Goal: Task Accomplishment & Management: Manage account settings

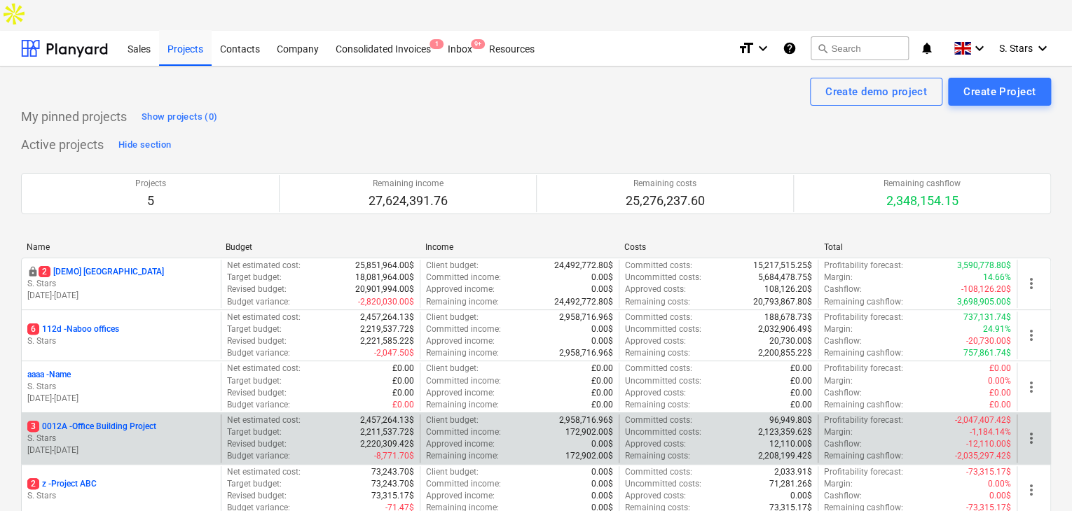
click at [93, 421] on p "3 0012A - Office Building Project" at bounding box center [91, 427] width 129 height 12
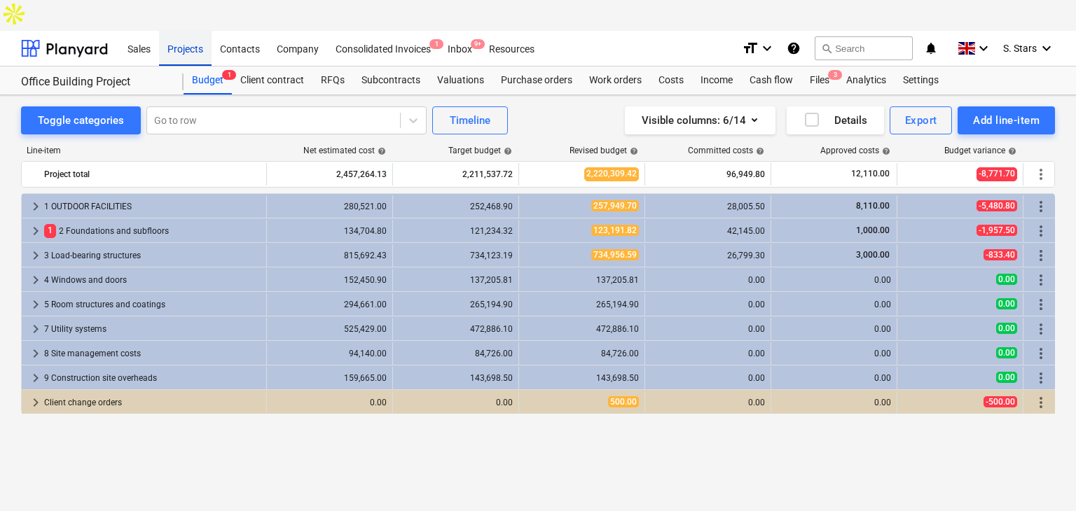
click at [191, 30] on div "Projects" at bounding box center [185, 48] width 53 height 36
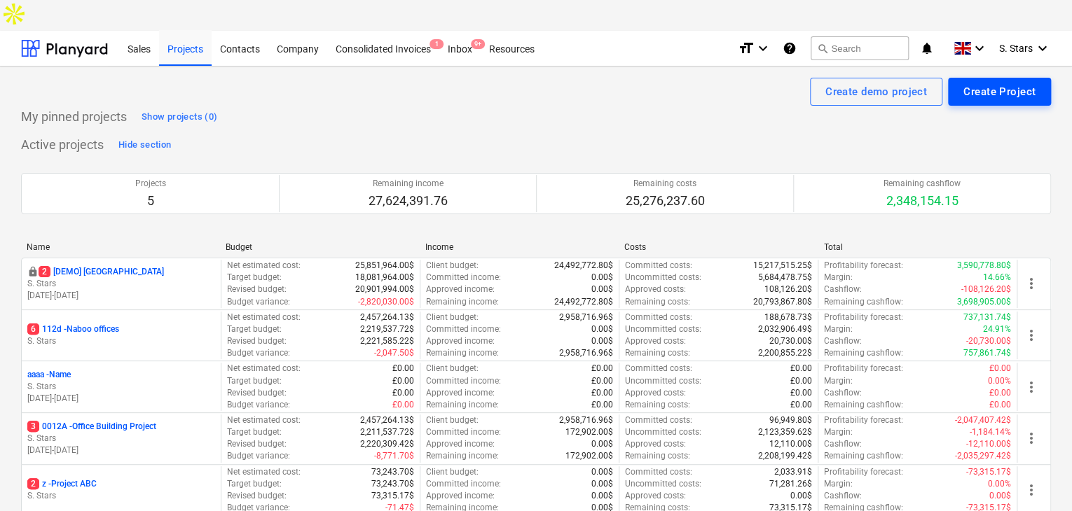
click at [1000, 83] on div "Create Project" at bounding box center [999, 92] width 72 height 18
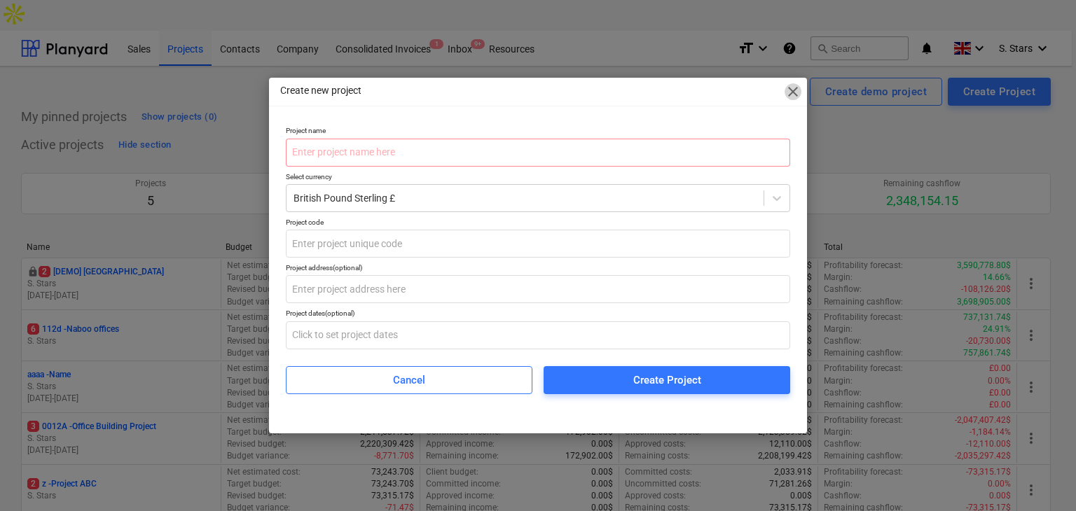
click at [797, 94] on span "close" at bounding box center [792, 91] width 17 height 17
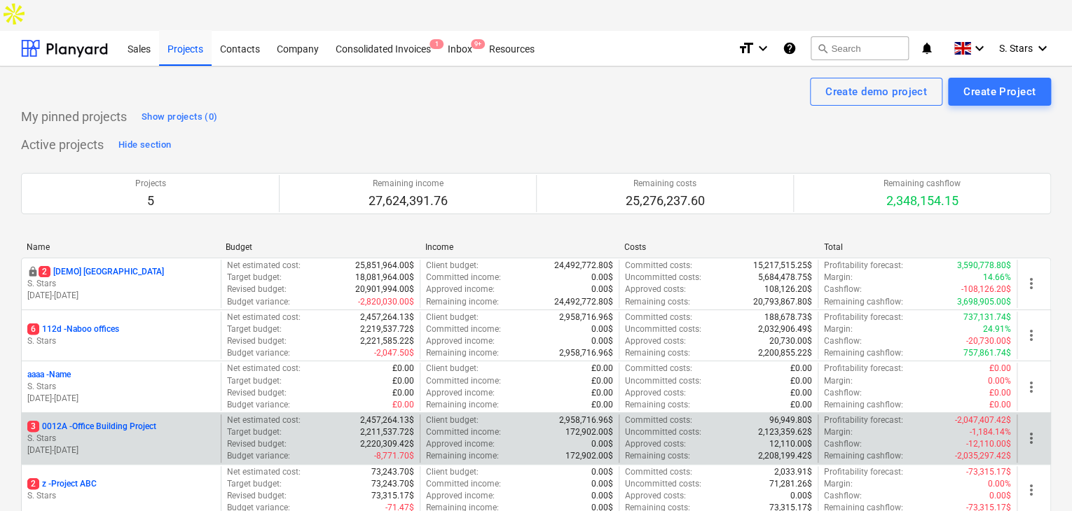
click at [107, 415] on div "3 0012A - Office Building Project S. Stars [DATE] - [DATE]" at bounding box center [121, 439] width 199 height 48
click at [132, 433] on p "S. Stars" at bounding box center [121, 439] width 188 height 12
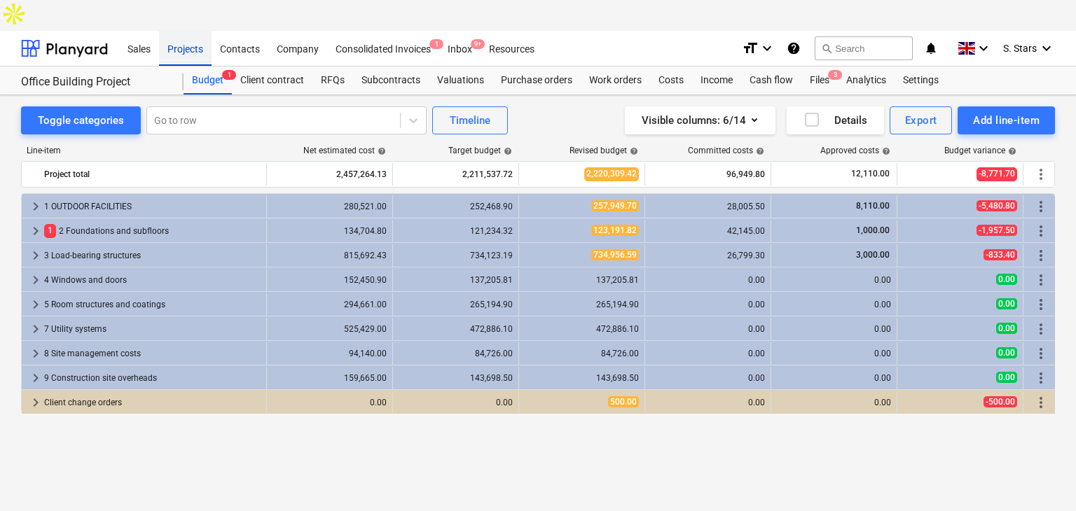
click at [203, 30] on div "Projects" at bounding box center [185, 48] width 53 height 36
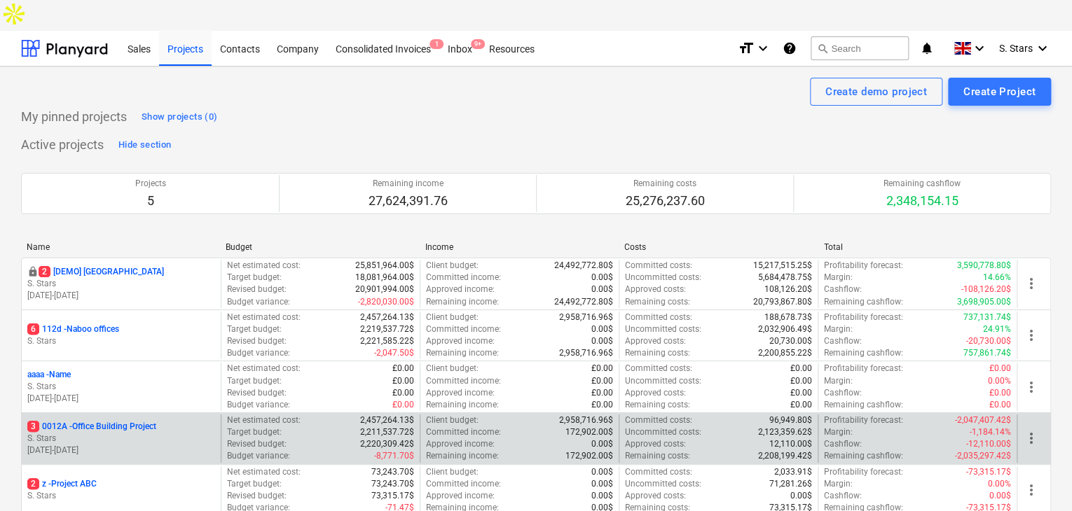
click at [177, 433] on p "S. Stars" at bounding box center [121, 439] width 188 height 12
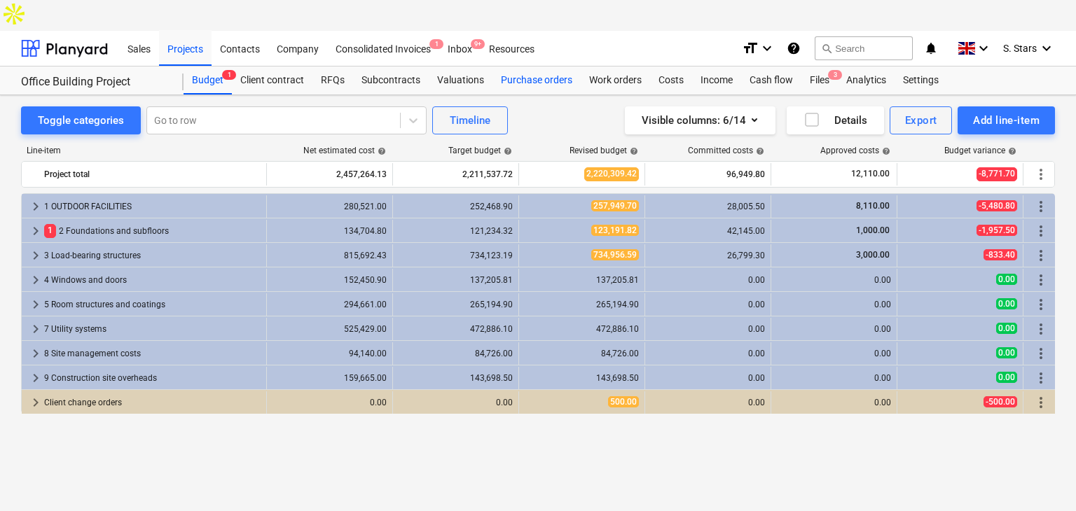
click at [509, 67] on div "Purchase orders" at bounding box center [536, 81] width 88 height 28
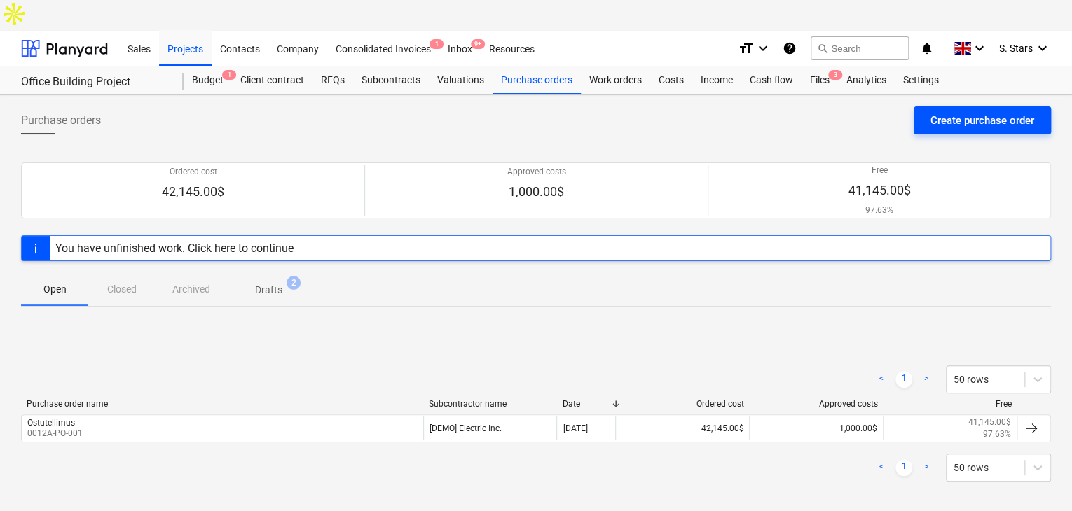
click at [977, 111] on div "Create purchase order" at bounding box center [982, 120] width 104 height 18
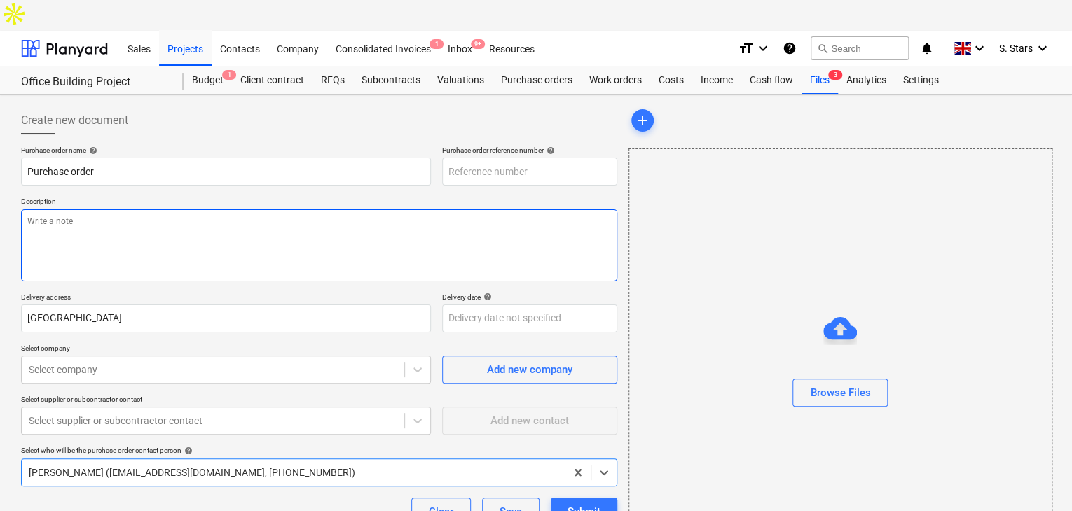
type textarea "x"
type input "0012A-PO-004"
click at [135, 209] on textarea at bounding box center [319, 245] width 596 height 72
type textarea "x"
type textarea "S"
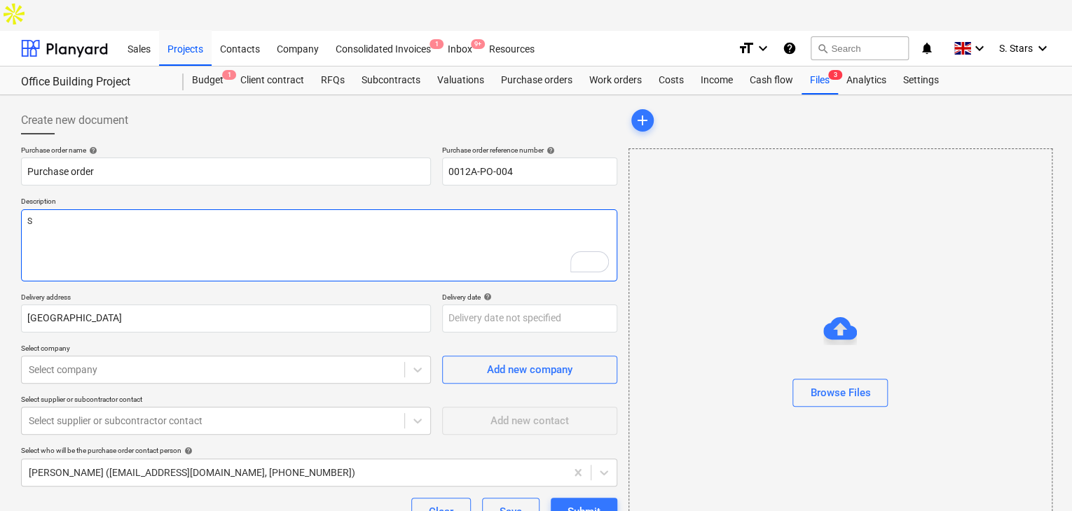
type textarea "x"
type textarea "[PERSON_NAME]"
type textarea "x"
type textarea "Samp"
type textarea "x"
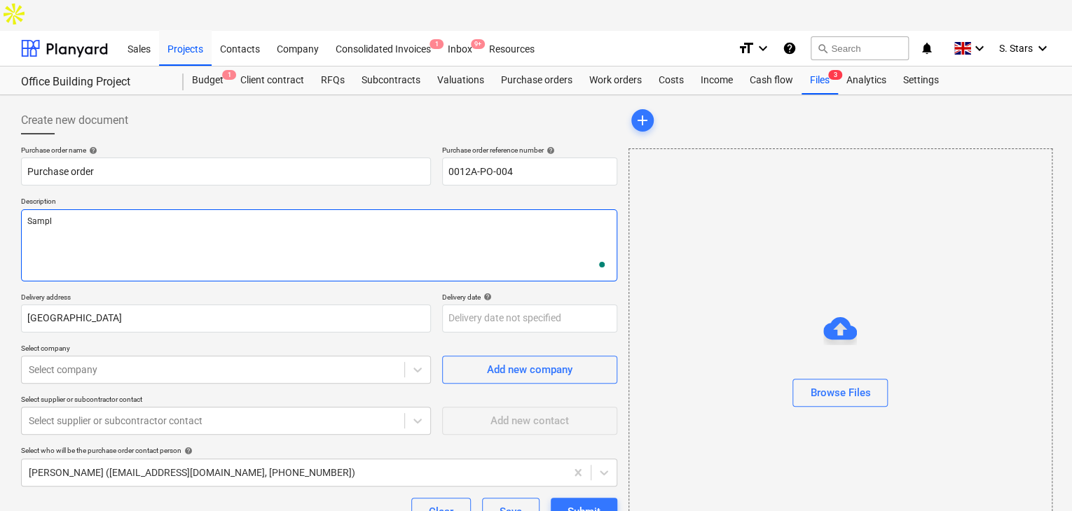
type textarea "Sample"
type textarea "x"
type textarea "Sample de"
type textarea "x"
type textarea "Sample des"
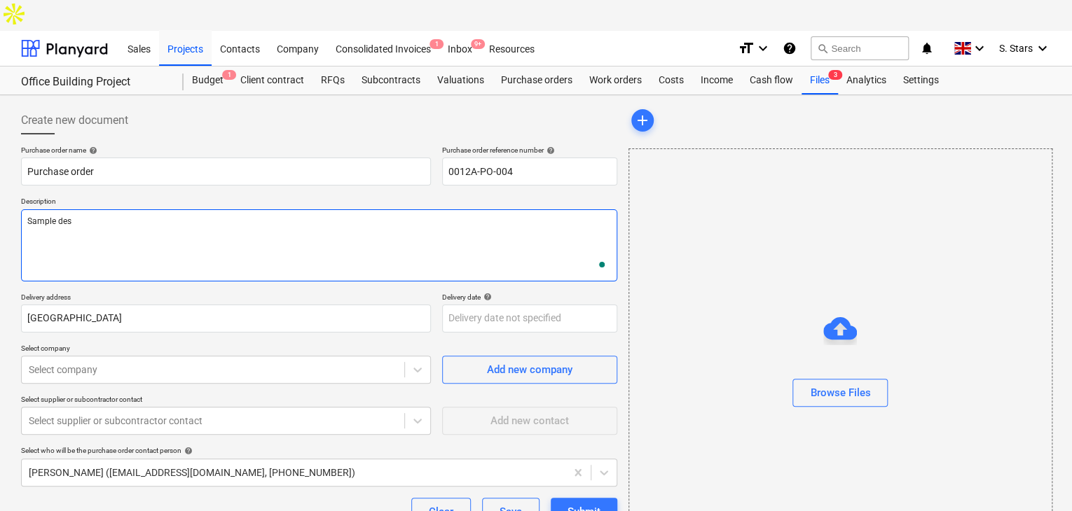
type textarea "x"
type textarea "Sample desc"
type textarea "x"
type textarea "Sample descr"
type textarea "x"
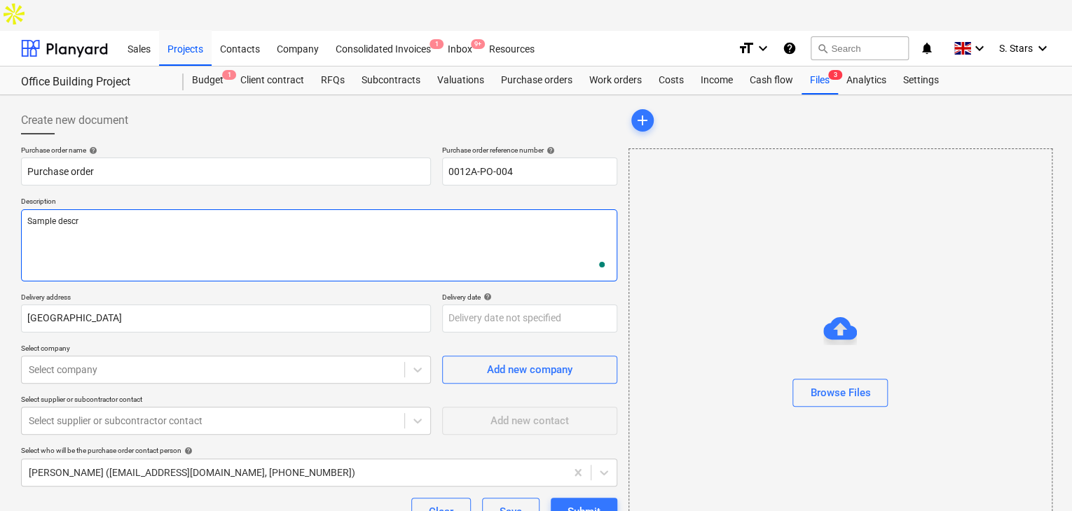
type textarea "Sample descri"
type textarea "x"
type textarea "Sample descrip"
type textarea "x"
type textarea "Sample descript"
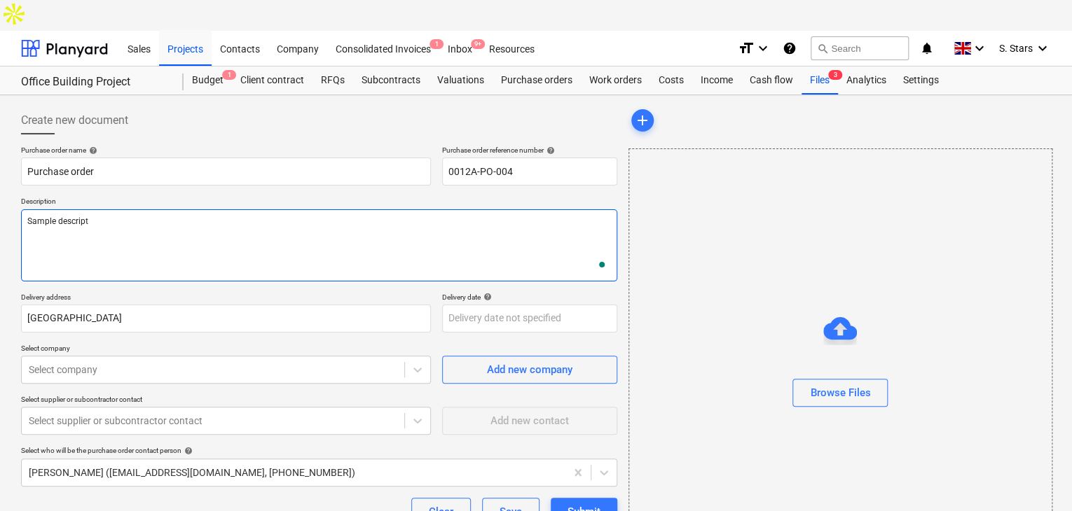
type textarea "x"
type textarea "Sample descripti"
type textarea "x"
type textarea "Sample descriptio"
type textarea "x"
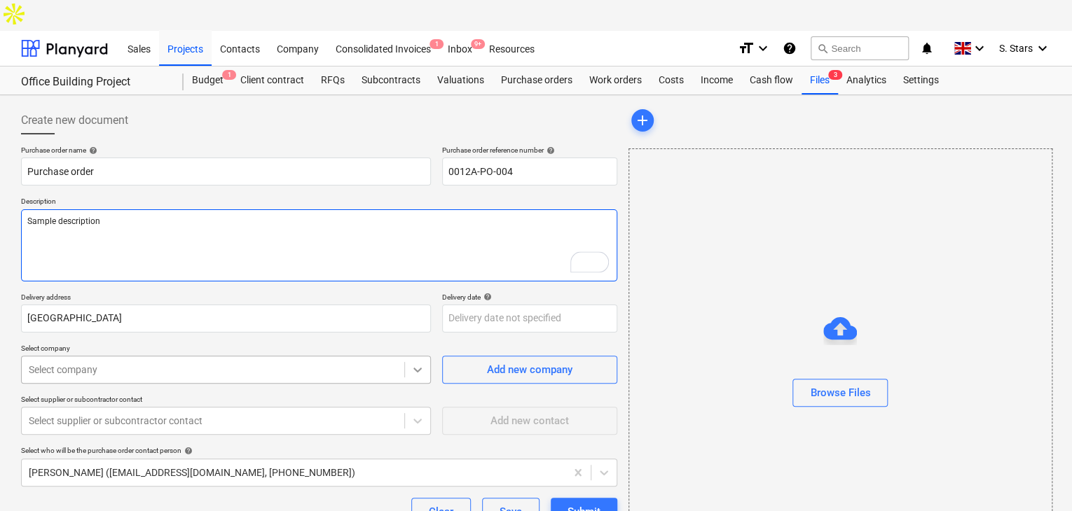
type textarea "Sample description"
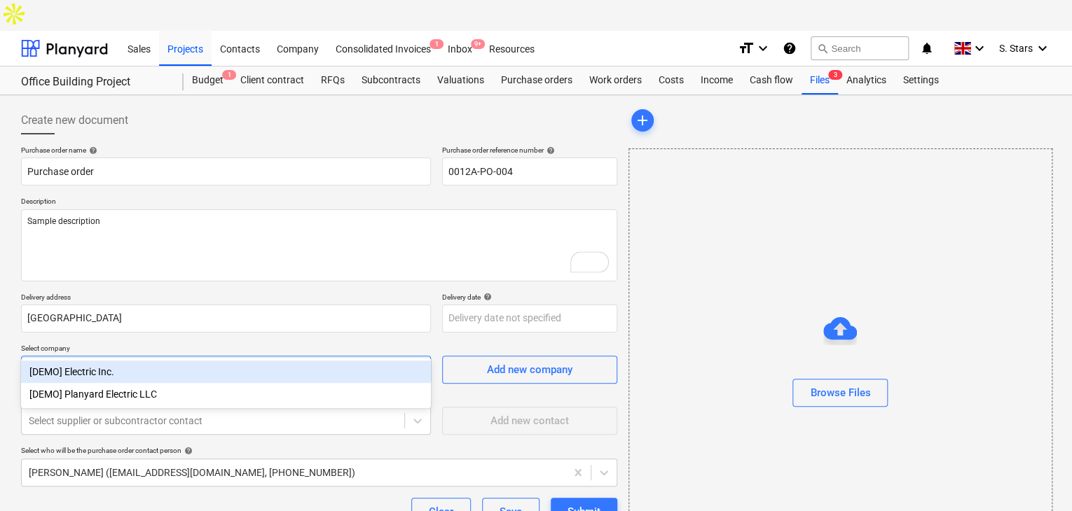
click at [424, 363] on icon at bounding box center [417, 370] width 14 height 14
click at [188, 381] on div "[DEMO] Electric Inc." at bounding box center [226, 372] width 410 height 22
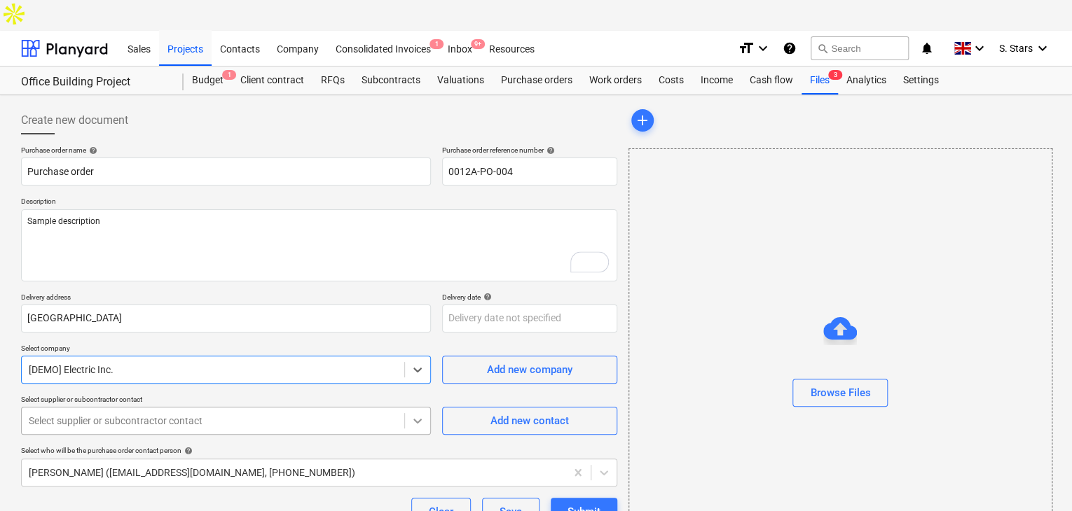
click at [405, 408] on div at bounding box center [417, 420] width 25 height 25
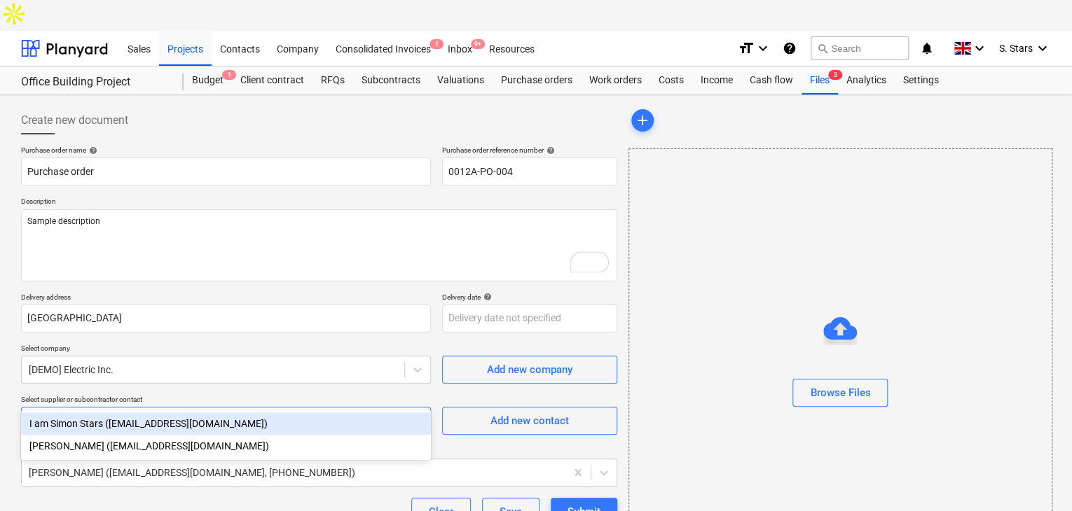
click at [322, 422] on div "I am Simon Stars ([EMAIL_ADDRESS][DOMAIN_NAME])" at bounding box center [226, 424] width 410 height 22
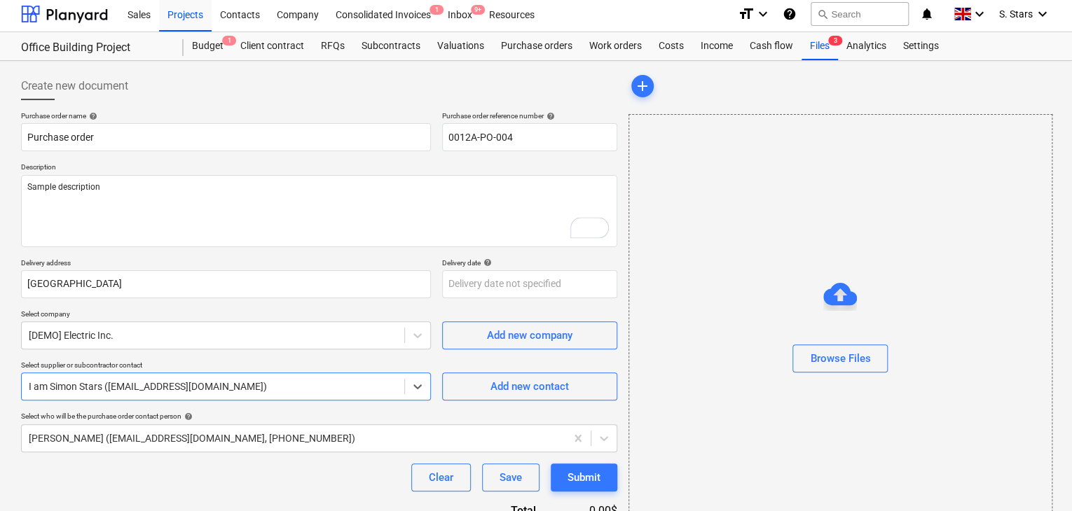
scroll to position [73, 0]
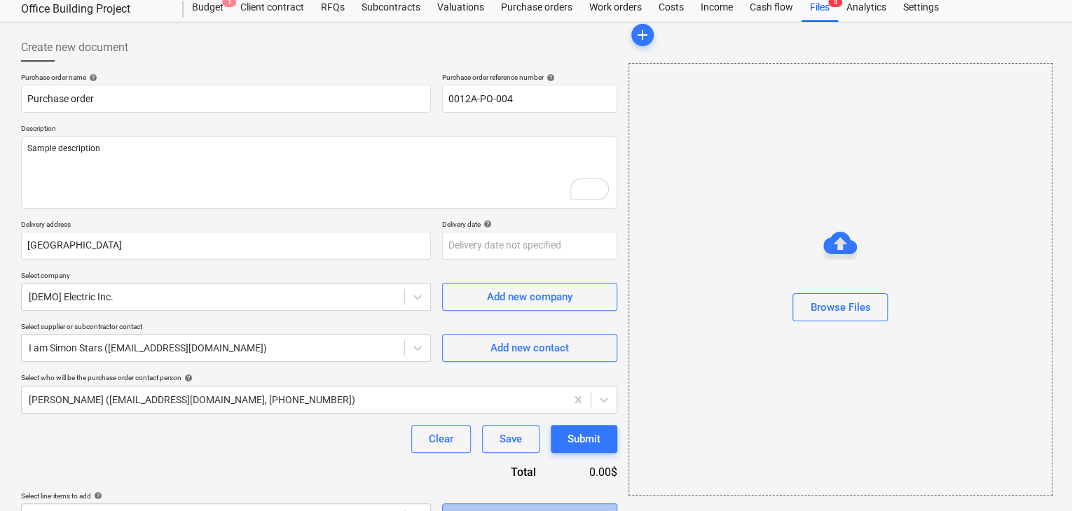
click at [560, 509] on span "Select in bulk" at bounding box center [529, 518] width 140 height 18
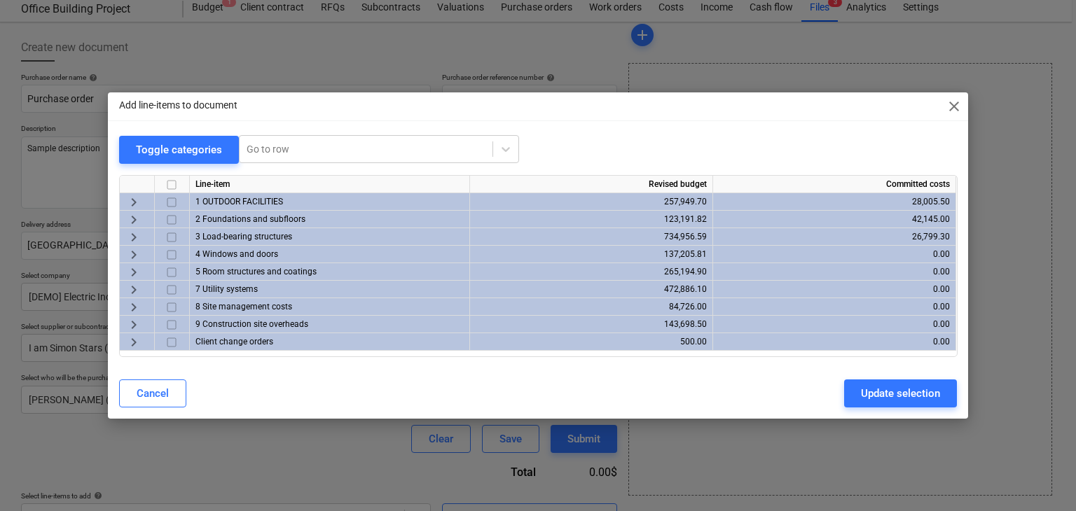
click at [147, 251] on div "keyboard_arrow_right" at bounding box center [137, 255] width 35 height 18
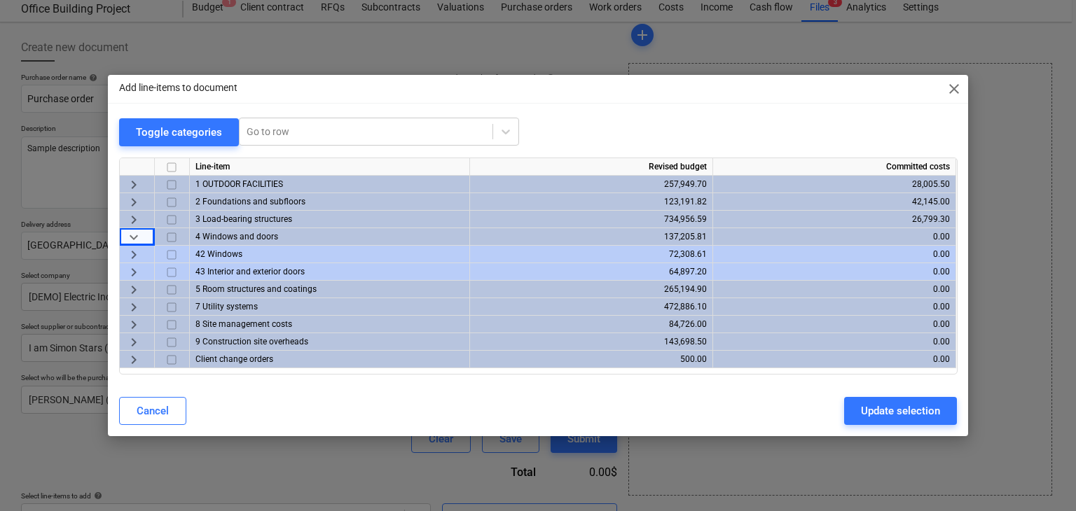
click at [137, 254] on span "keyboard_arrow_right" at bounding box center [133, 255] width 17 height 17
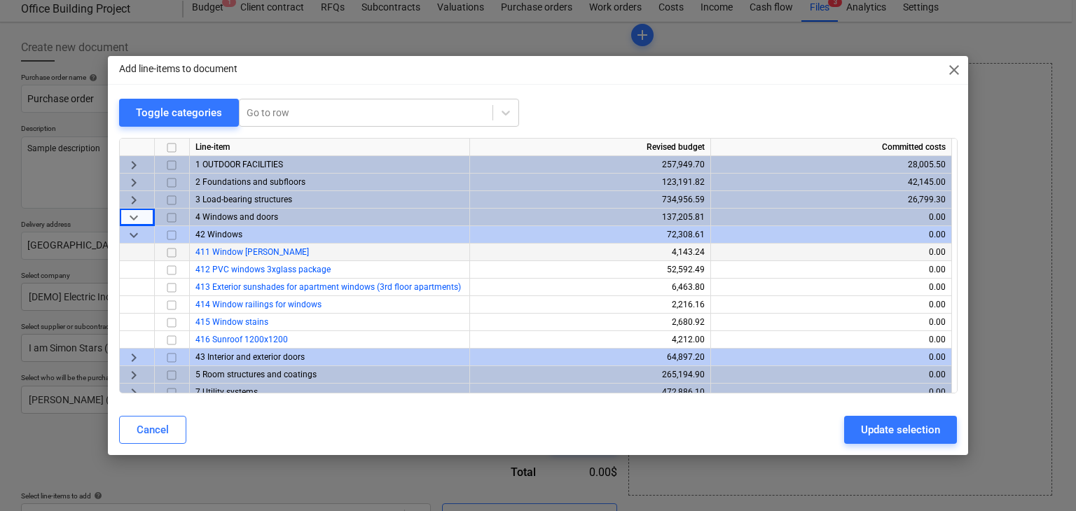
drag, startPoint x: 171, startPoint y: 234, endPoint x: 198, endPoint y: 250, distance: 31.1
click at [171, 234] on input "checkbox" at bounding box center [171, 235] width 17 height 17
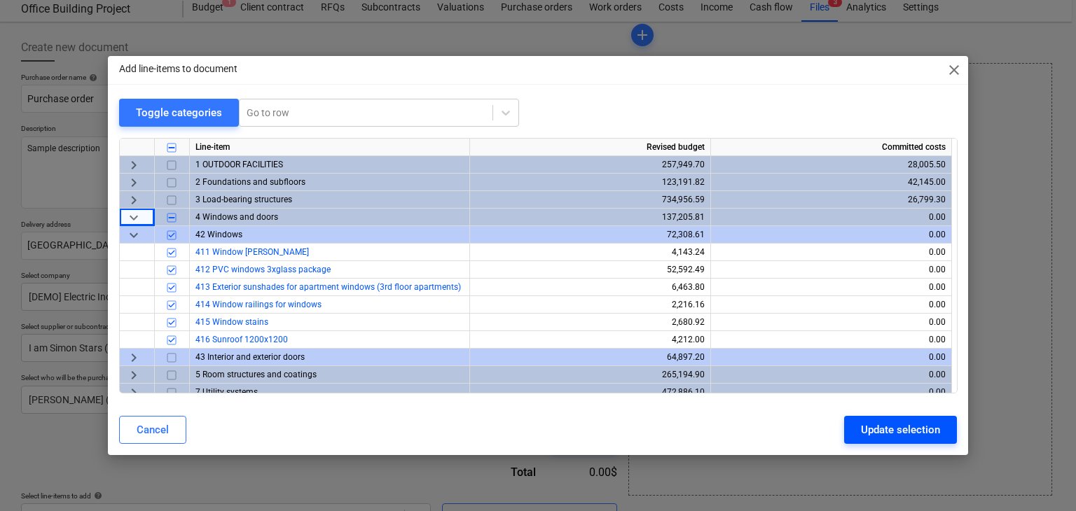
click at [911, 430] on div "Update selection" at bounding box center [900, 430] width 79 height 18
type textarea "x"
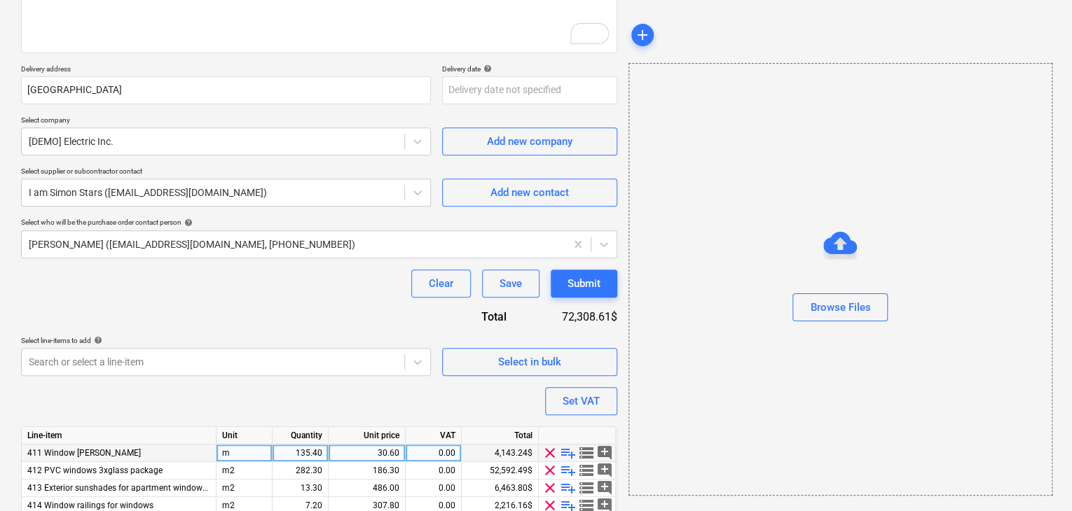
scroll to position [292, 0]
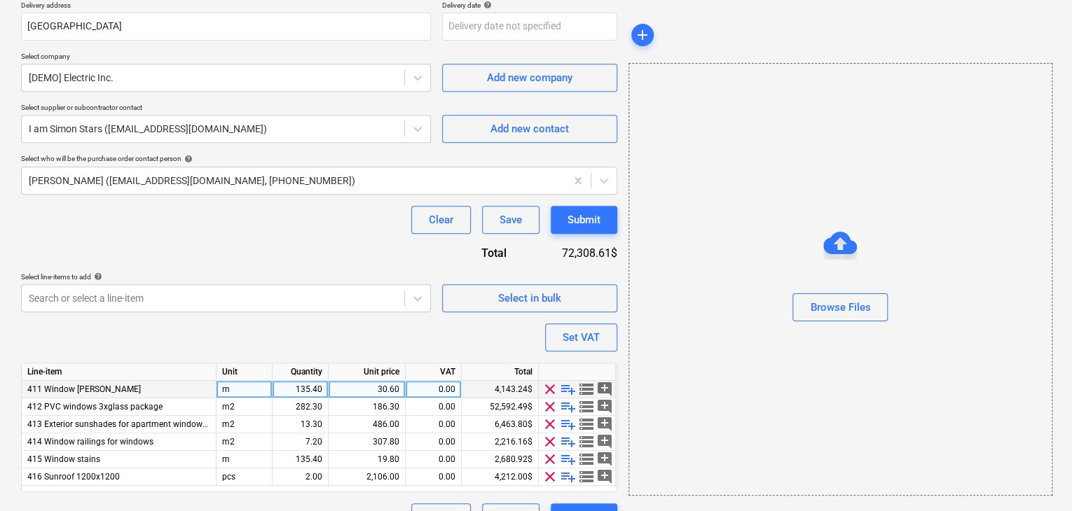
click at [377, 381] on div "30.60" at bounding box center [366, 390] width 65 height 18
type input "35"
click at [388, 307] on div "Purchase order name help Purchase order Purchase order reference number help 00…" at bounding box center [319, 193] width 596 height 678
type textarea "x"
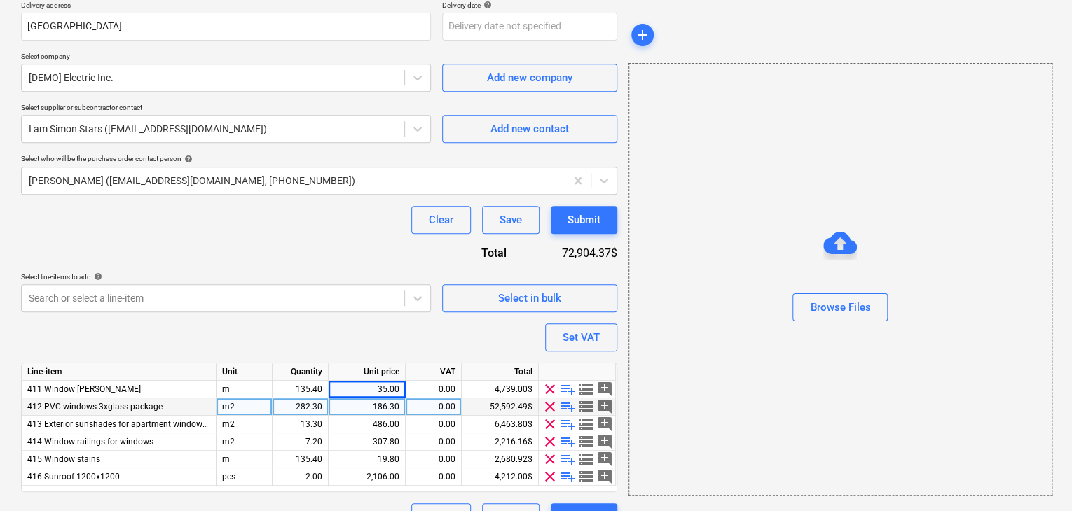
click at [366, 399] on div "186.30" at bounding box center [366, 408] width 65 height 18
type input "170"
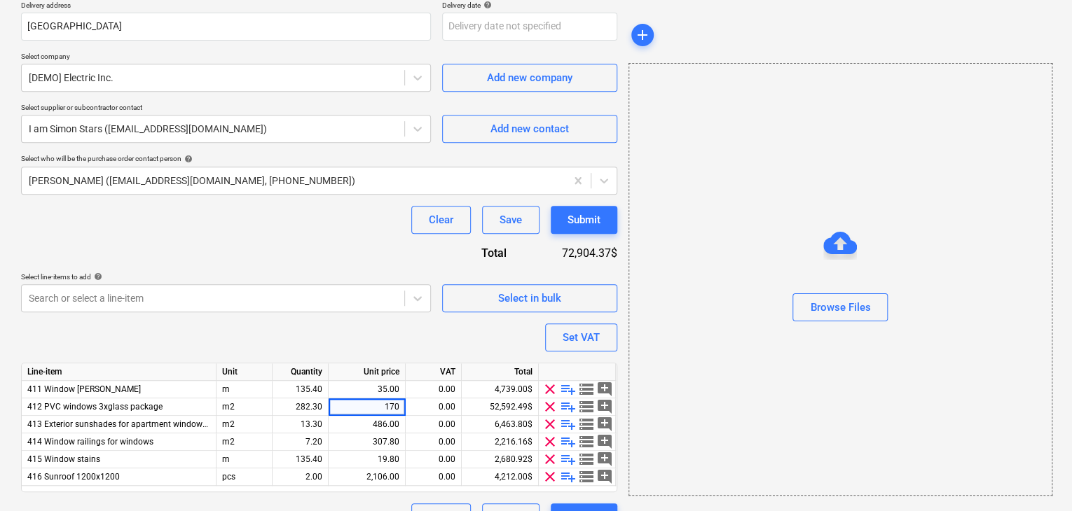
click at [379, 297] on div "Purchase order name help Purchase order Purchase order reference number help 00…" at bounding box center [319, 193] width 596 height 678
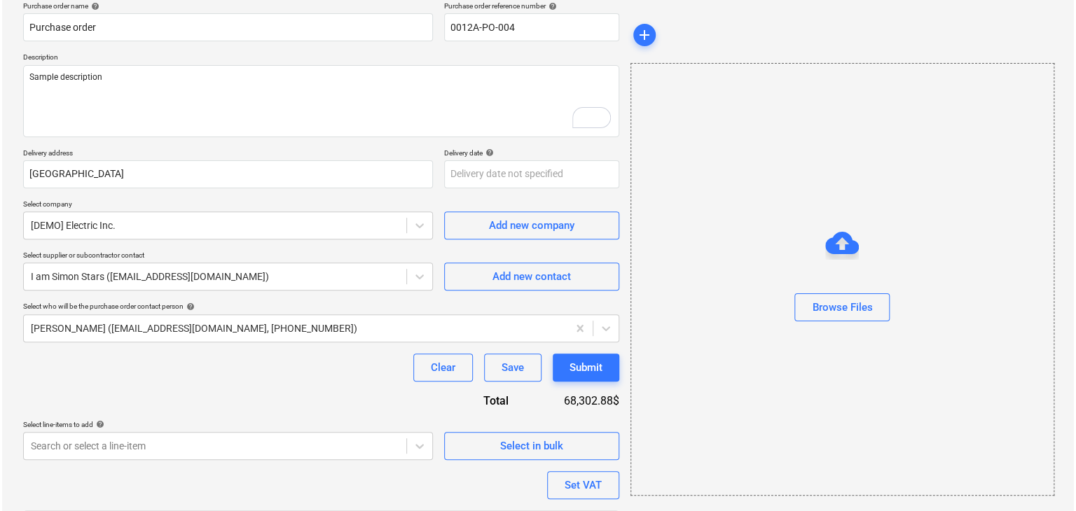
scroll to position [46, 0]
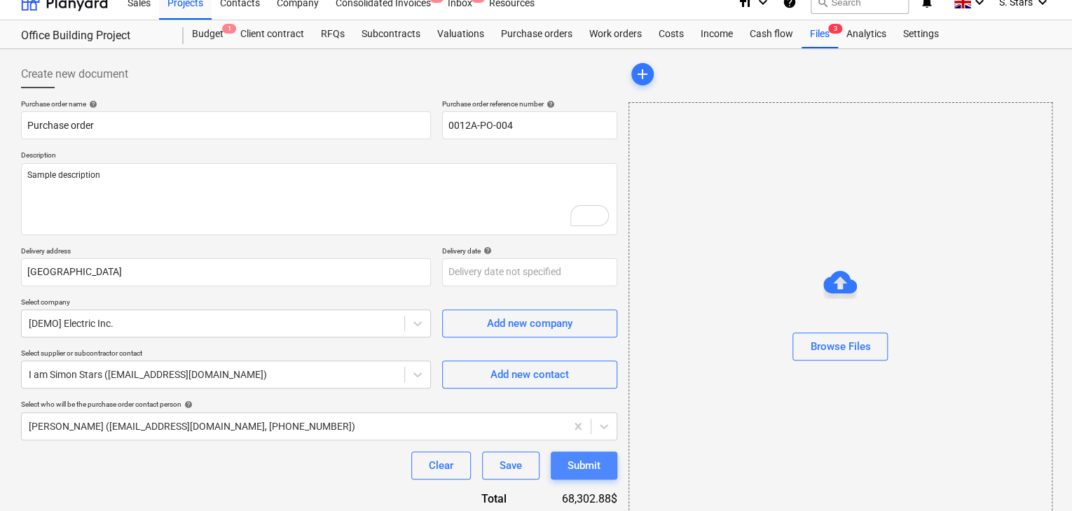
click at [609, 452] on button "Submit" at bounding box center [584, 466] width 67 height 28
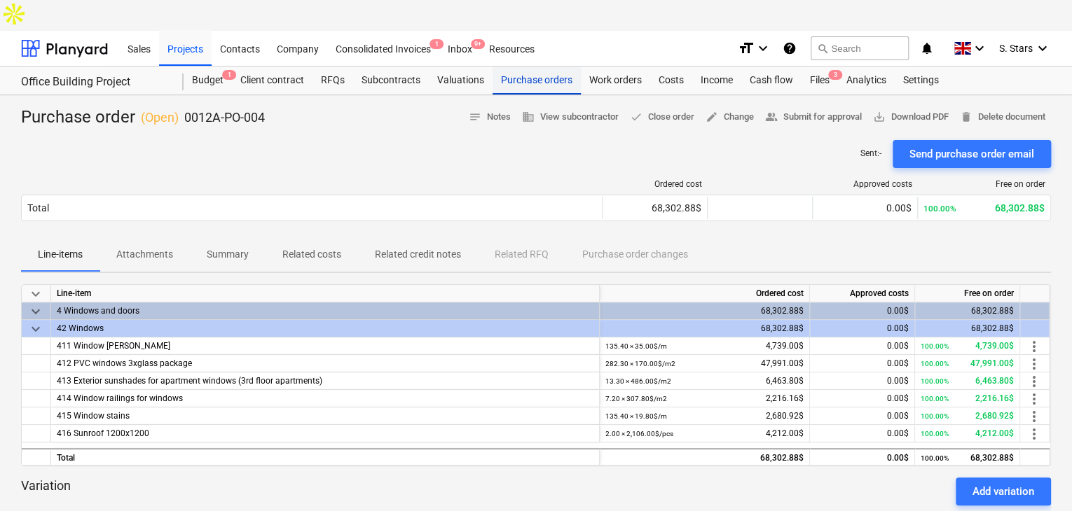
click at [502, 67] on div "Purchase orders" at bounding box center [536, 81] width 88 height 28
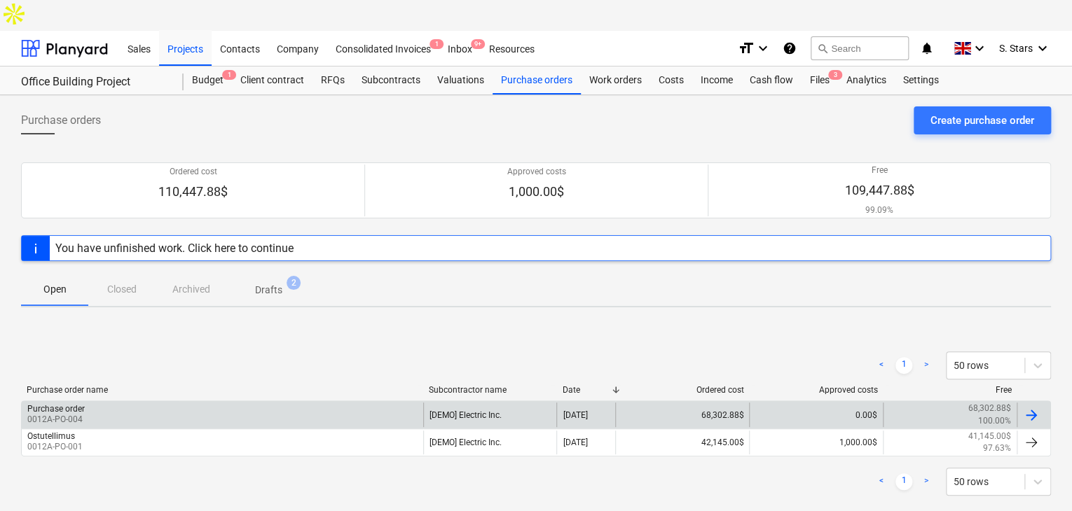
click at [64, 404] on div "Purchase order" at bounding box center [55, 409] width 57 height 10
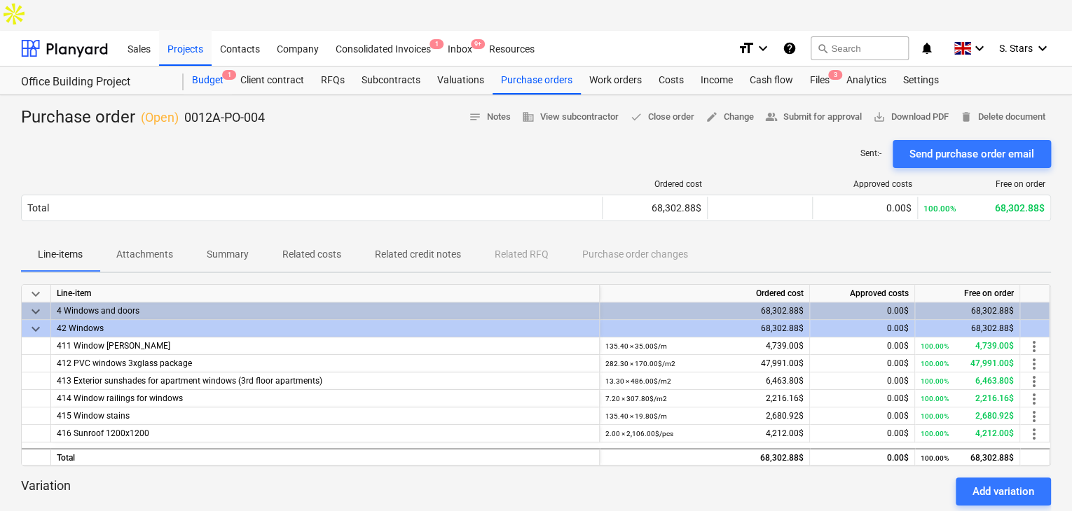
click at [209, 67] on div "Budget 1" at bounding box center [208, 81] width 48 height 28
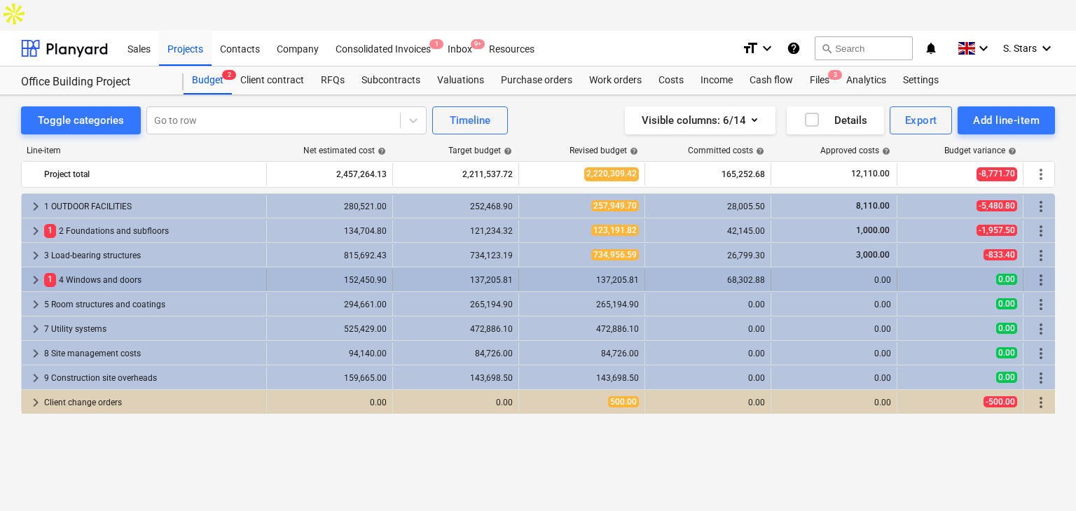
click at [85, 269] on div "1 4 Windows and doors" at bounding box center [152, 280] width 216 height 22
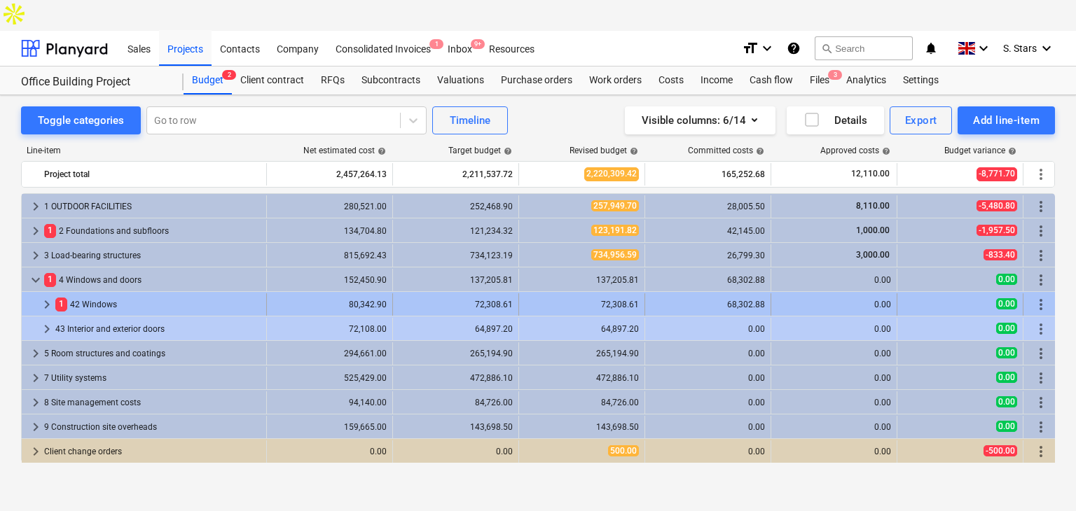
click at [60, 298] on span "1" at bounding box center [61, 304] width 12 height 13
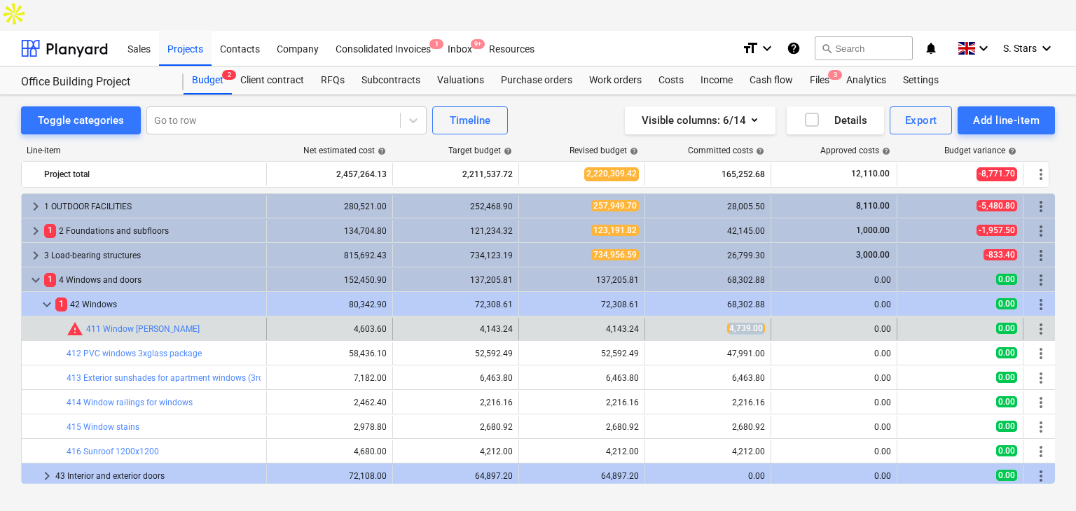
drag, startPoint x: 764, startPoint y: 301, endPoint x: 725, endPoint y: 300, distance: 39.2
click at [725, 323] on div "4,739.00" at bounding box center [708, 329] width 114 height 12
click at [534, 324] on span "edit" at bounding box center [532, 329] width 11 height 11
type textarea "x"
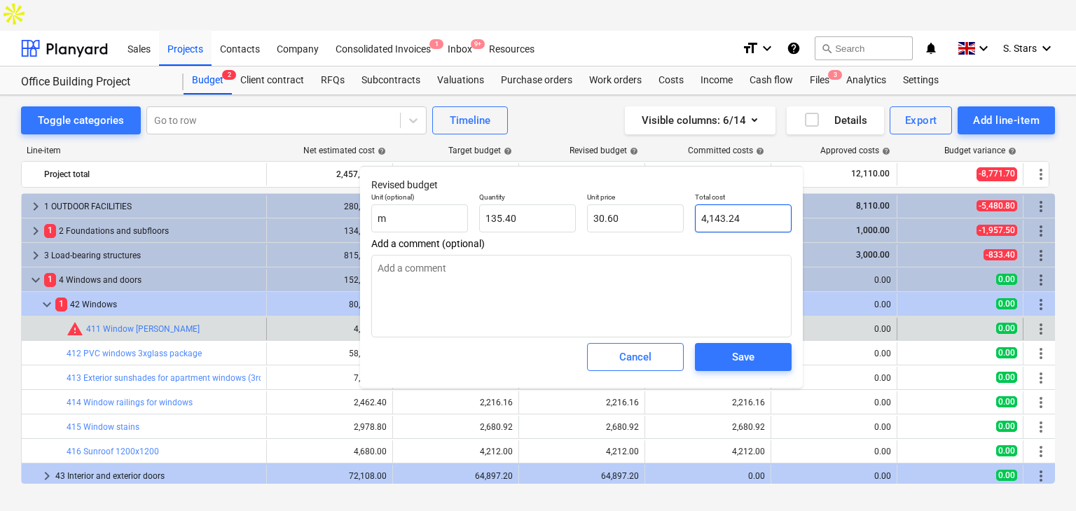
type input "4143.24"
drag, startPoint x: 755, startPoint y: 216, endPoint x: 704, endPoint y: 217, distance: 51.1
click at [704, 217] on input "4143.24" at bounding box center [743, 219] width 97 height 28
type textarea "x"
type input "48"
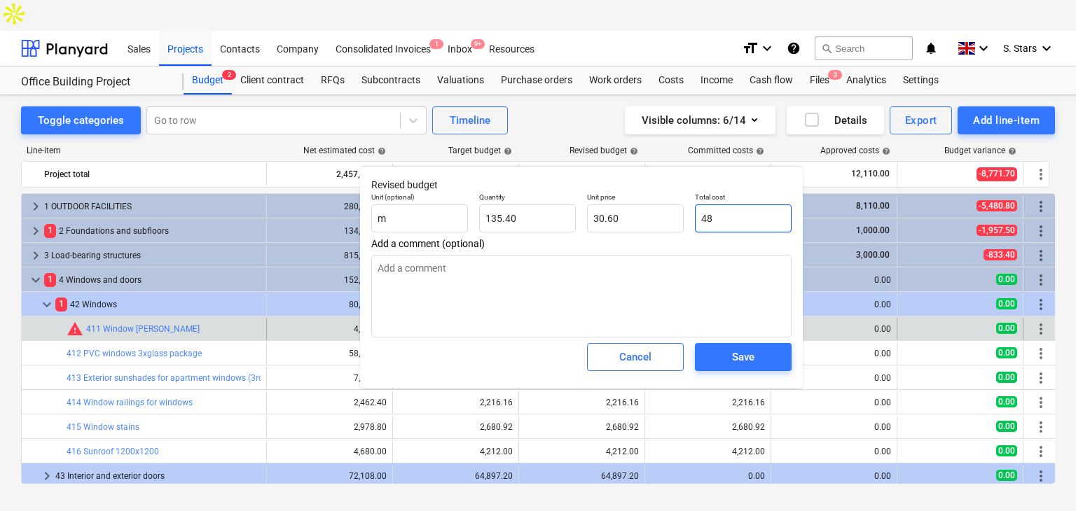
type input "0.35"
type textarea "x"
type input "480"
type input "3.55"
type textarea "x"
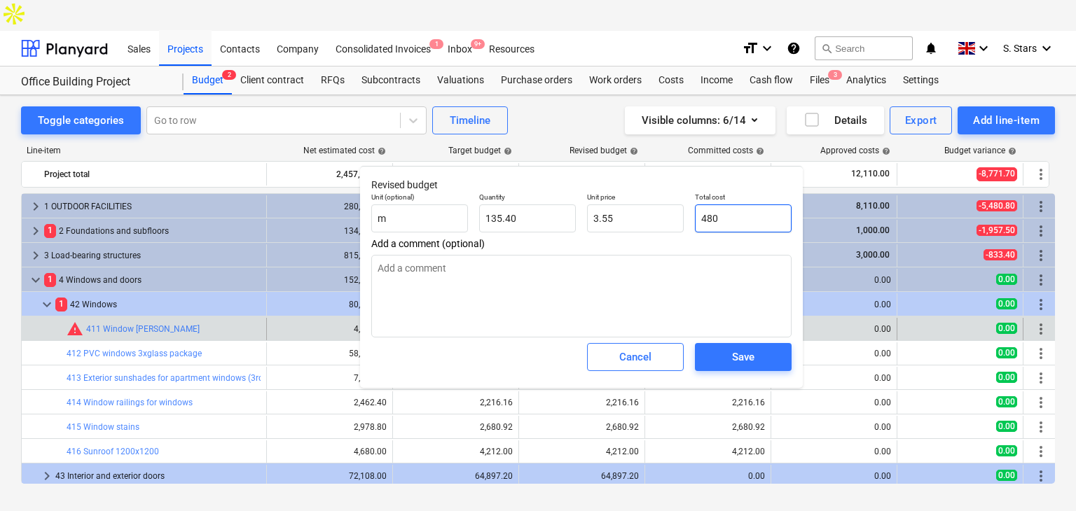
type input "4800"
type input "35.45"
type input "4800"
type textarea "x"
type input "4,800.00"
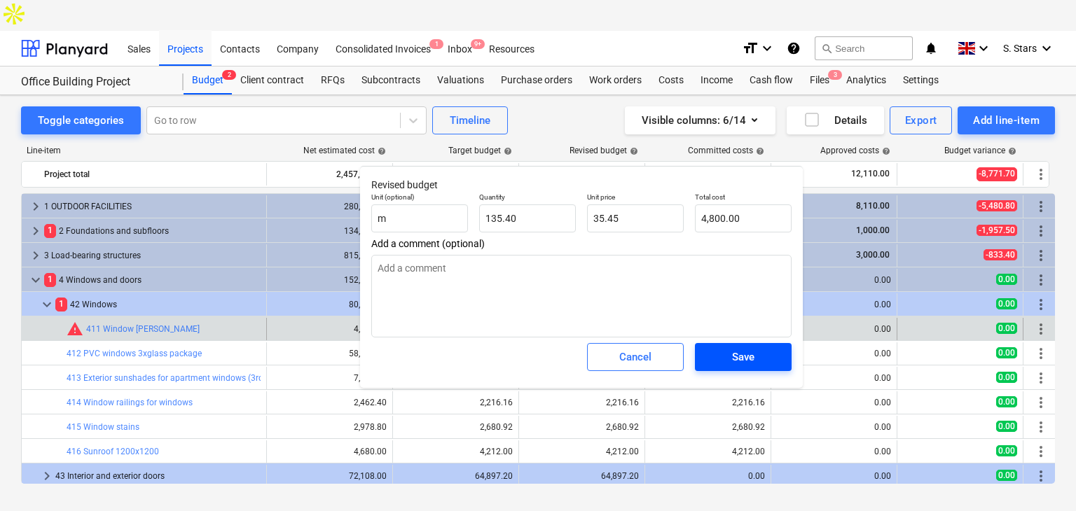
click at [738, 353] on div "Save" at bounding box center [743, 357] width 22 height 18
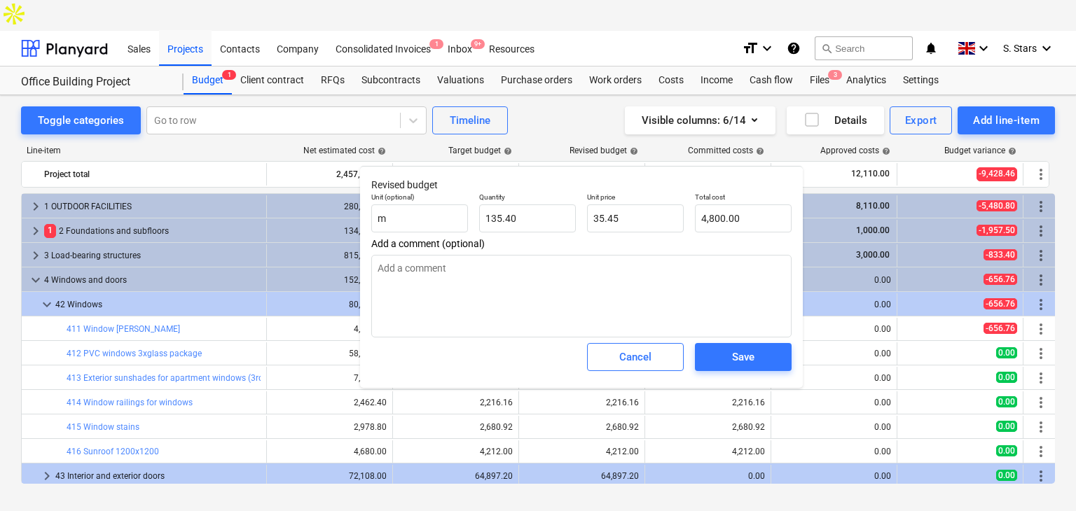
type textarea "x"
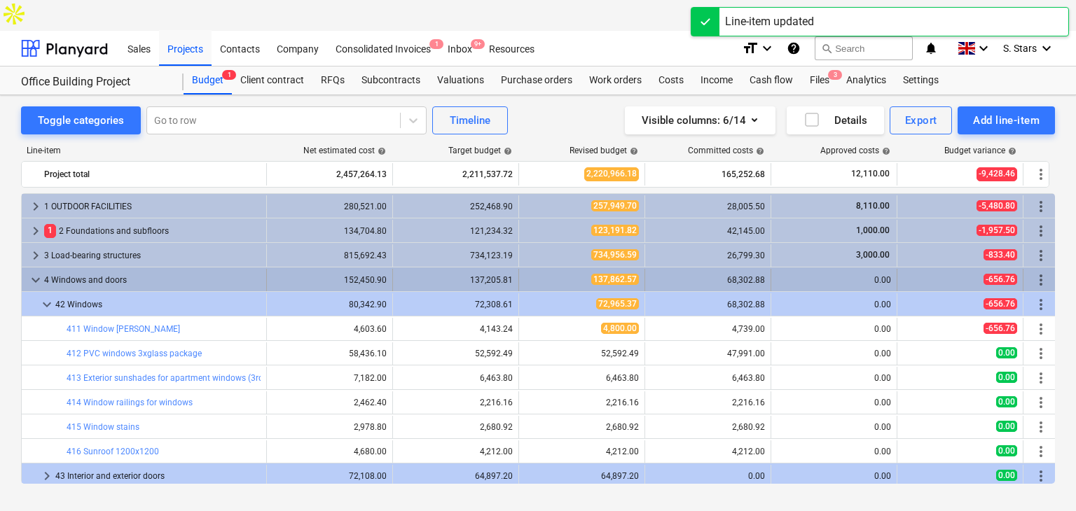
click at [34, 272] on span "keyboard_arrow_down" at bounding box center [35, 280] width 17 height 17
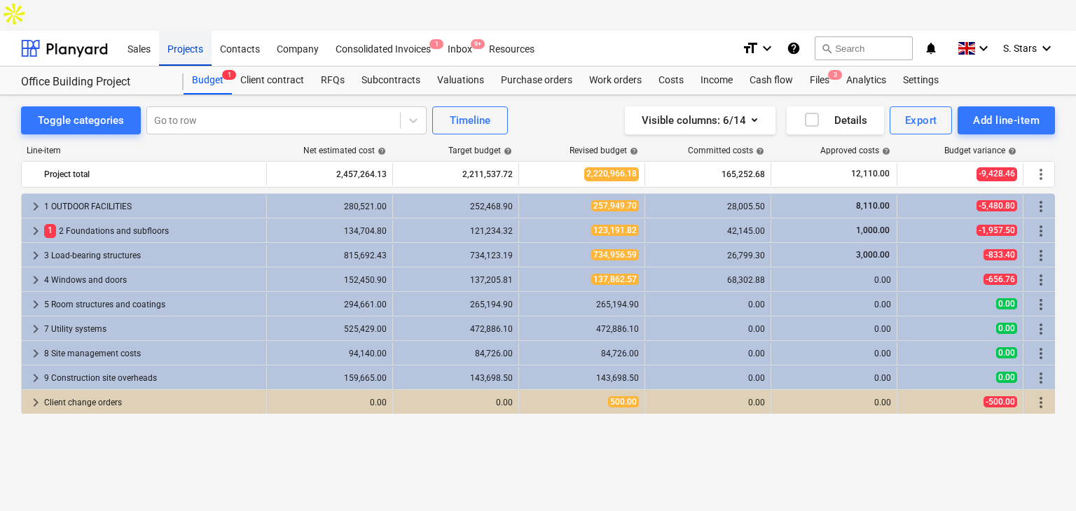
click at [188, 30] on div "Projects" at bounding box center [185, 48] width 53 height 36
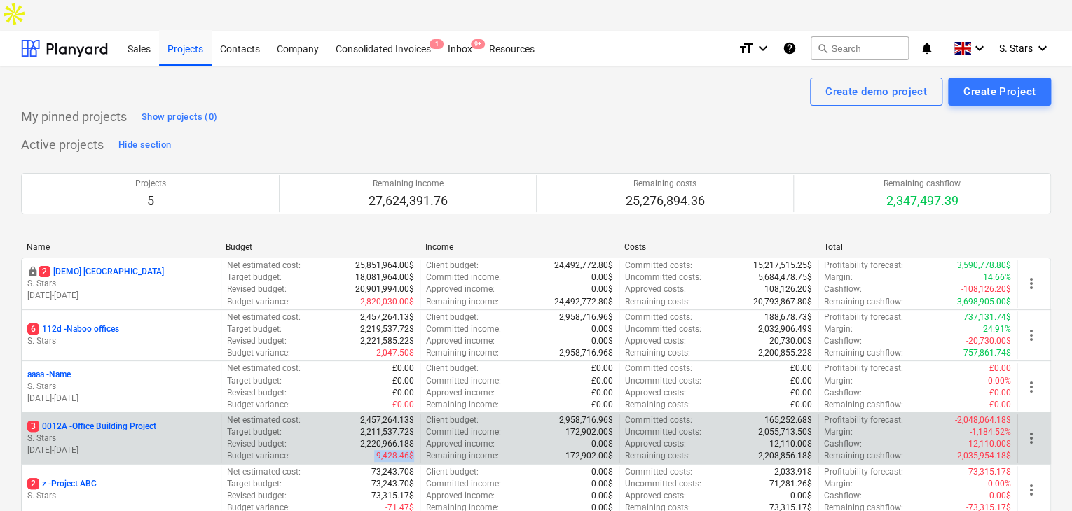
drag, startPoint x: 415, startPoint y: 424, endPoint x: 371, endPoint y: 427, distance: 44.2
click at [371, 427] on div "Net estimated cost : 2,457,264.13$ Target budget : 2,211,537.72$ Revised budget…" at bounding box center [320, 439] width 199 height 48
drag, startPoint x: 979, startPoint y: 382, endPoint x: 1004, endPoint y: 381, distance: 26.0
click at [1004, 413] on div "3 0012A - Office Building Project S. Stars [DATE] - [DATE] Net estimated cost :…" at bounding box center [536, 439] width 1030 height 52
click at [118, 421] on p "3 0012A - Office Building Project" at bounding box center [91, 427] width 129 height 12
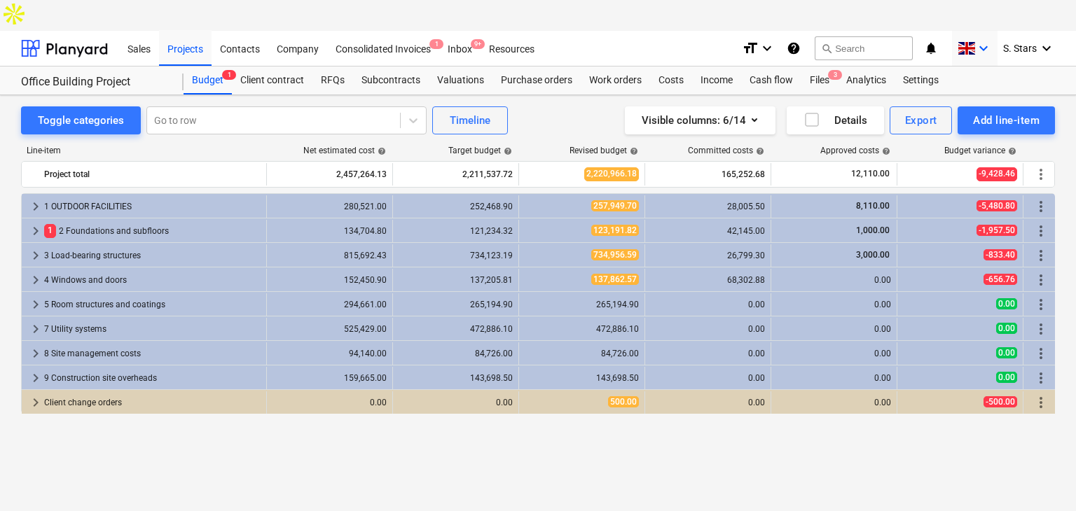
click at [991, 40] on icon "keyboard_arrow_down" at bounding box center [983, 48] width 17 height 17
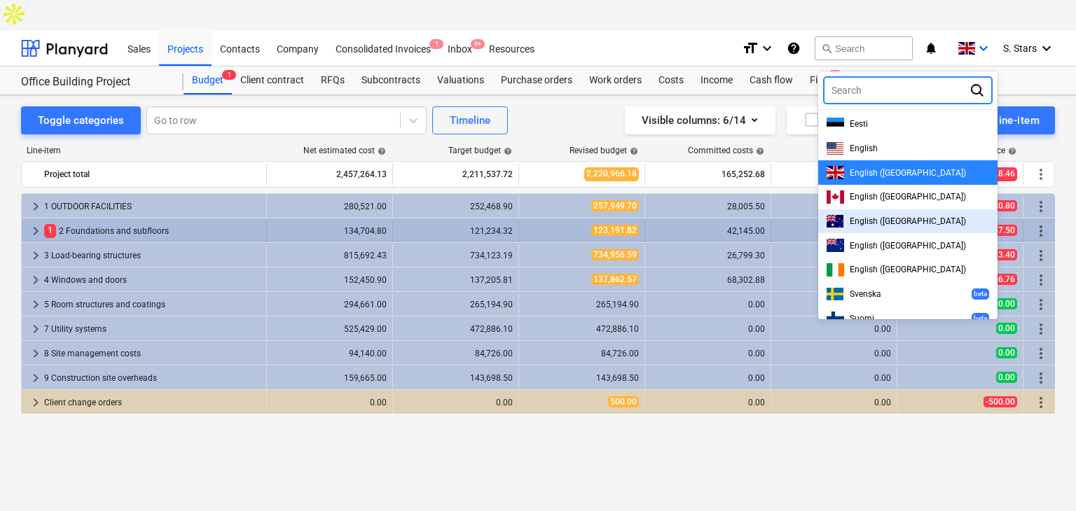
click at [915, 216] on span "English ([GEOGRAPHIC_DATA])" at bounding box center [908, 221] width 116 height 10
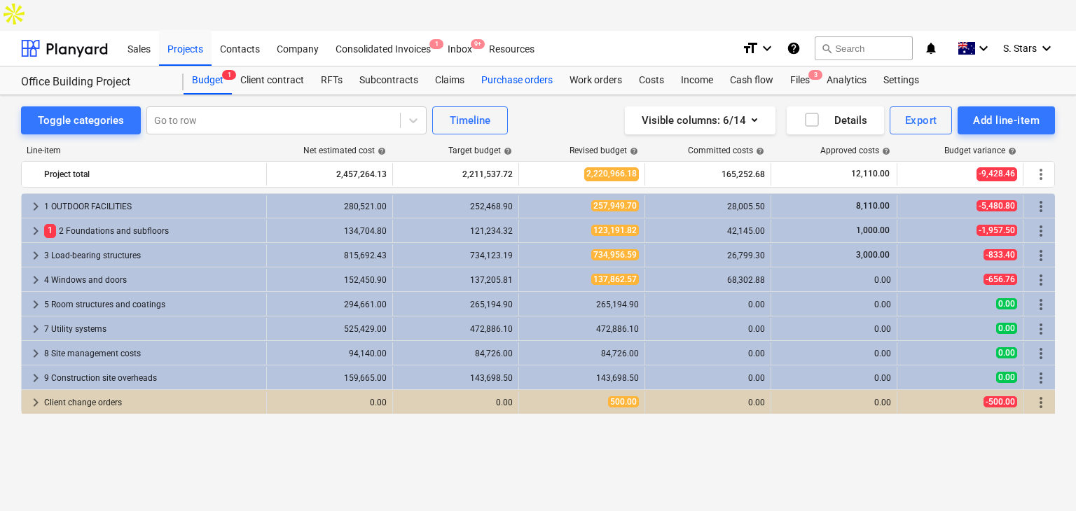
click at [502, 67] on div "Purchase orders" at bounding box center [517, 81] width 88 height 28
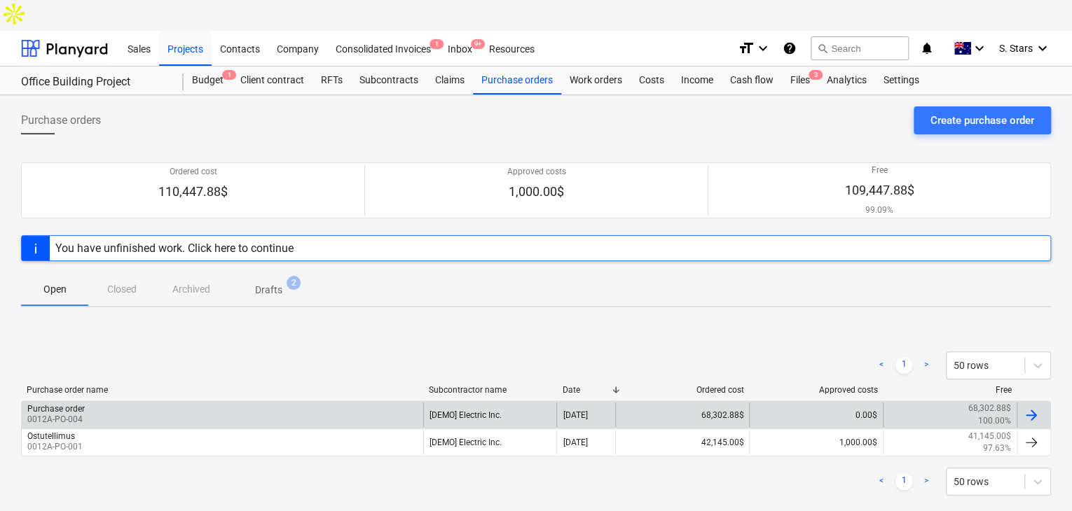
click at [223, 403] on div "Purchase order 0012A-PO-004" at bounding box center [222, 415] width 401 height 24
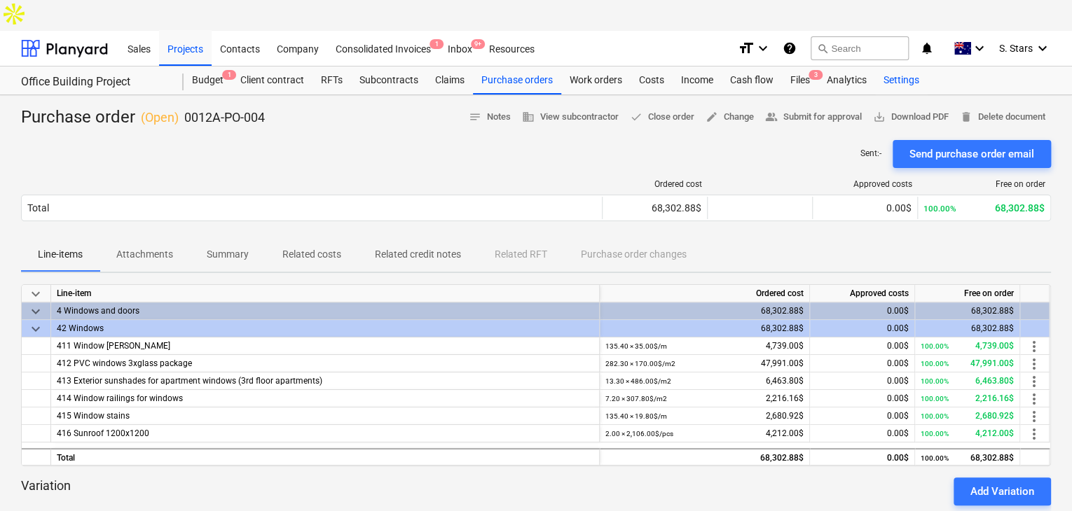
click at [906, 67] on div "Settings" at bounding box center [901, 81] width 53 height 28
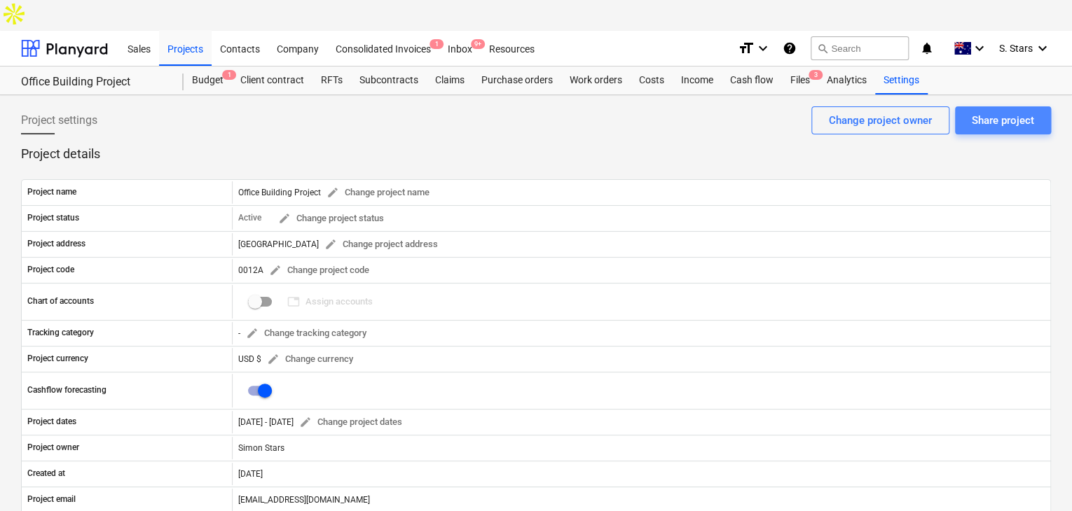
click at [988, 111] on div "Share project" at bounding box center [1003, 120] width 62 height 18
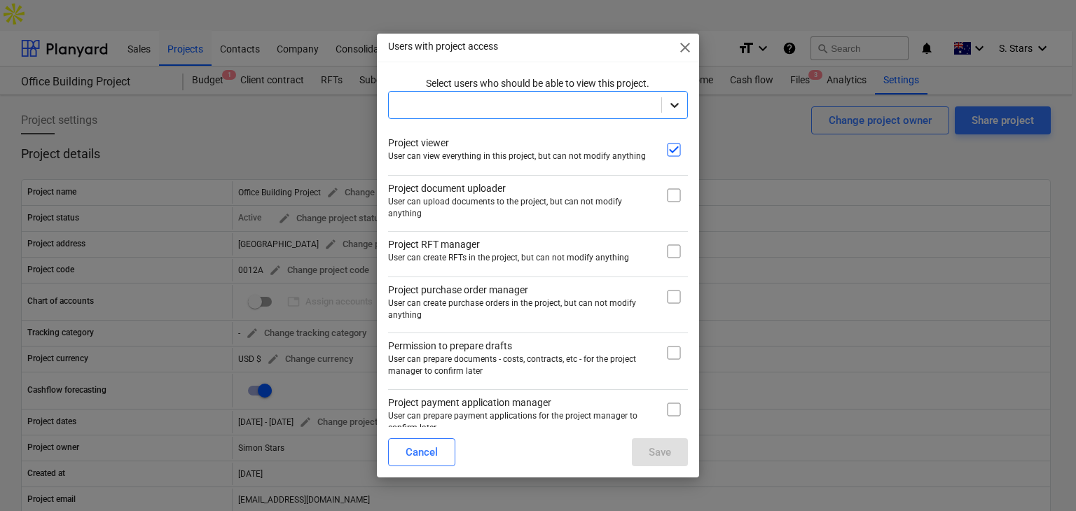
click at [662, 101] on div at bounding box center [674, 104] width 25 height 25
click at [557, 107] on div at bounding box center [525, 105] width 259 height 14
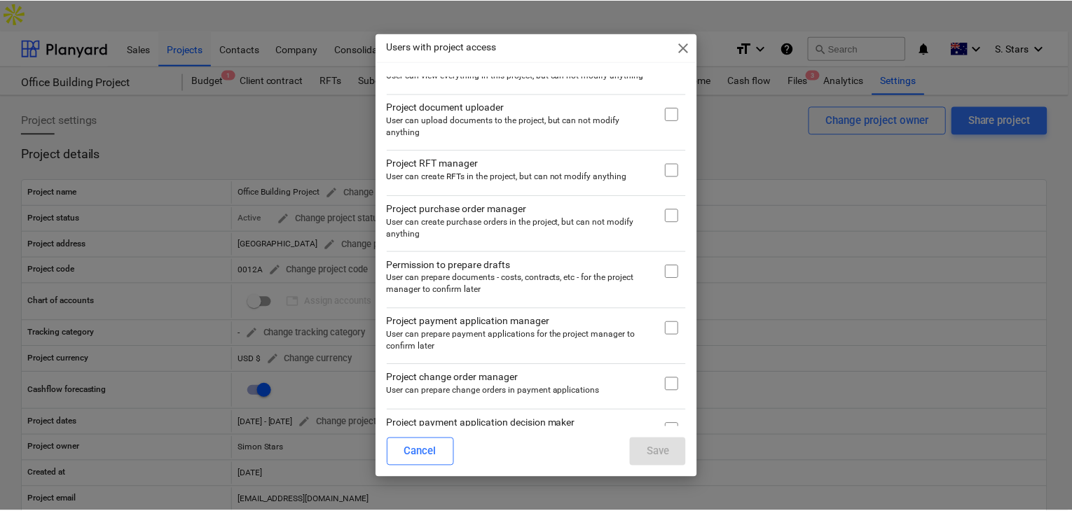
scroll to position [93, 0]
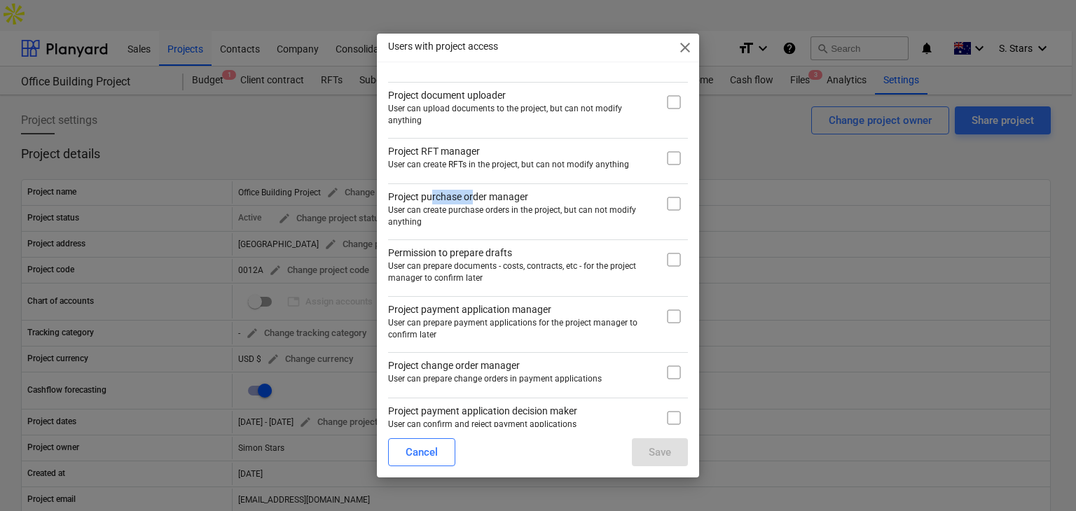
drag, startPoint x: 429, startPoint y: 195, endPoint x: 479, endPoint y: 193, distance: 49.8
click at [479, 193] on p "Project purchase order manager" at bounding box center [521, 197] width 267 height 15
click at [689, 48] on span "close" at bounding box center [685, 47] width 17 height 17
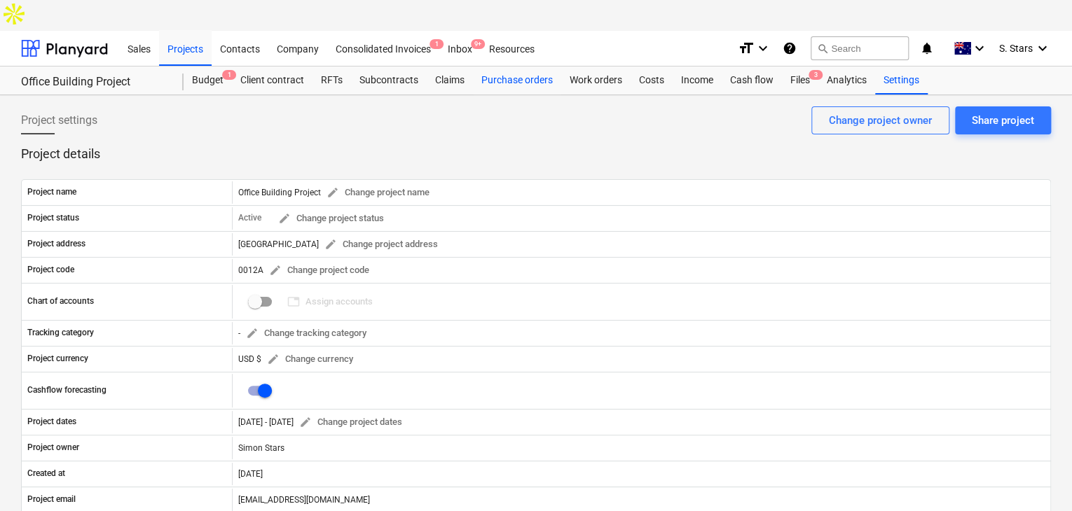
click at [521, 67] on div "Purchase orders" at bounding box center [517, 81] width 88 height 28
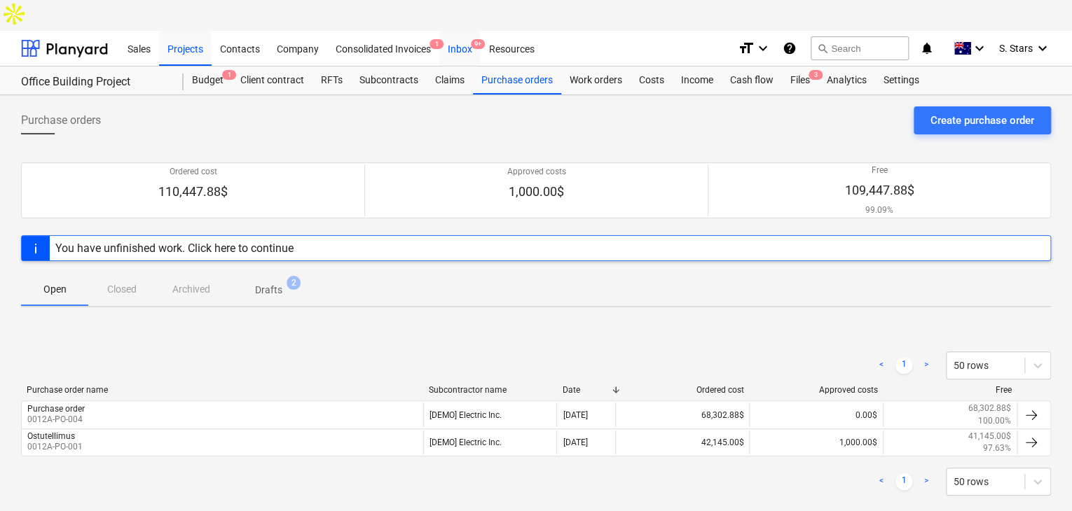
click at [462, 30] on div "Inbox 9+" at bounding box center [459, 48] width 41 height 36
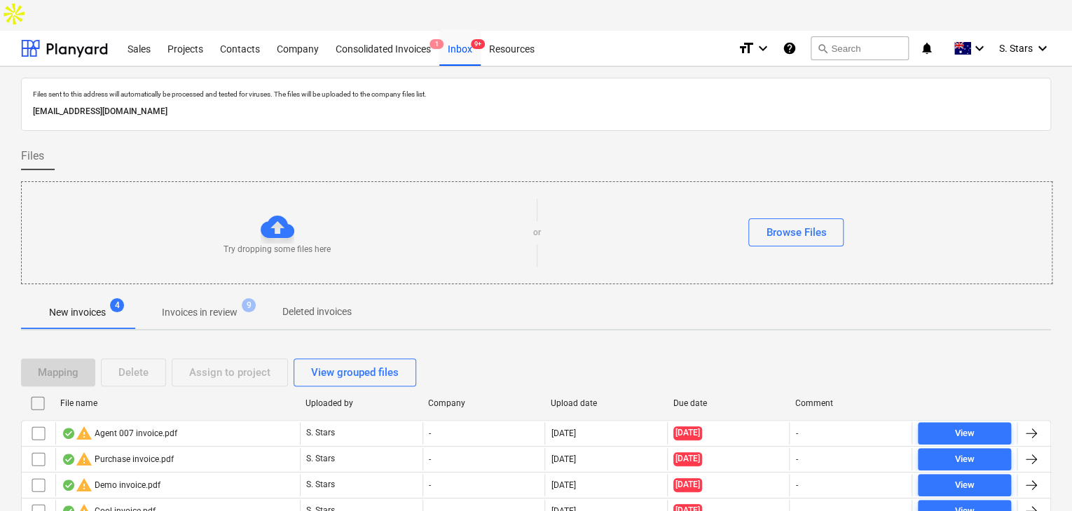
drag, startPoint x: 300, startPoint y: 79, endPoint x: 15, endPoint y: 85, distance: 285.1
click at [15, 85] on div "Files sent to this address will automatically be processed and tested for virus…" at bounding box center [536, 321] width 1072 height 509
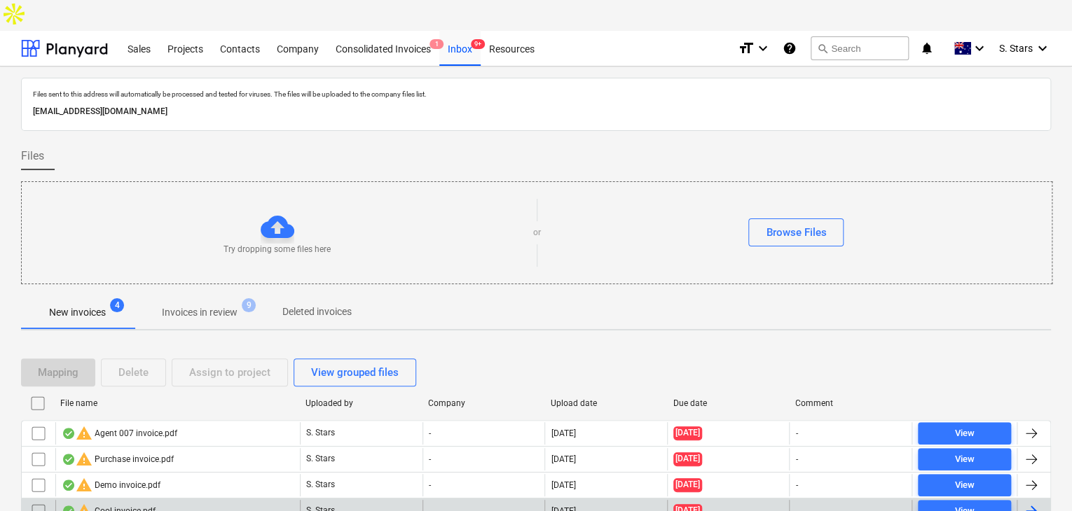
click at [99, 503] on div "warning Cool invoice.pdf" at bounding box center [109, 511] width 94 height 17
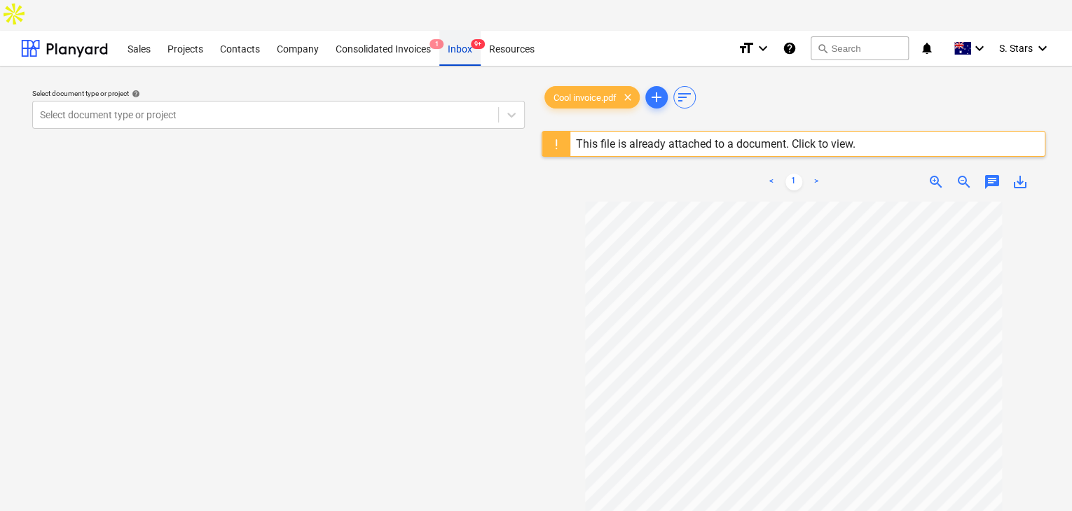
click at [466, 30] on div "Inbox 9+" at bounding box center [459, 48] width 41 height 36
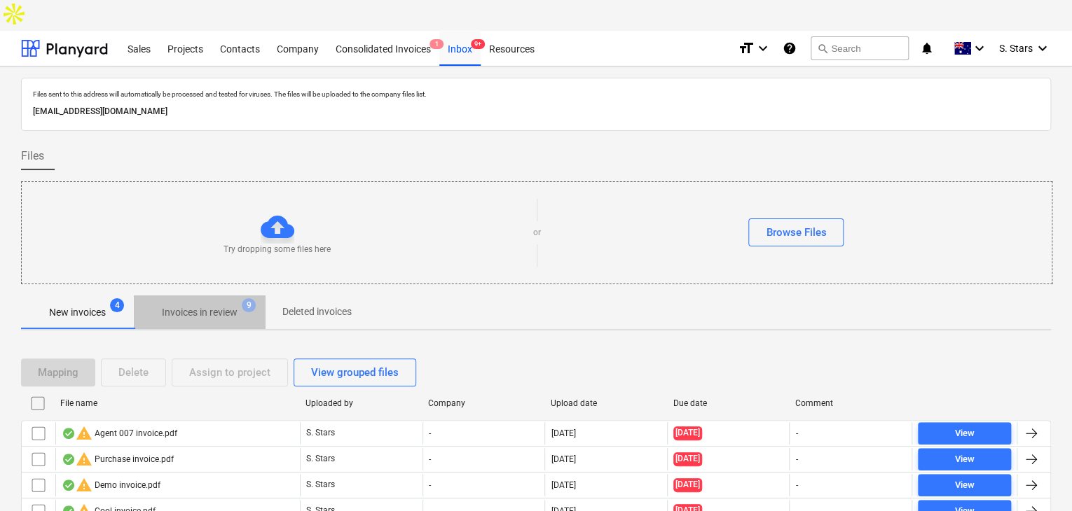
click at [188, 305] on p "Invoices in review" at bounding box center [200, 312] width 76 height 15
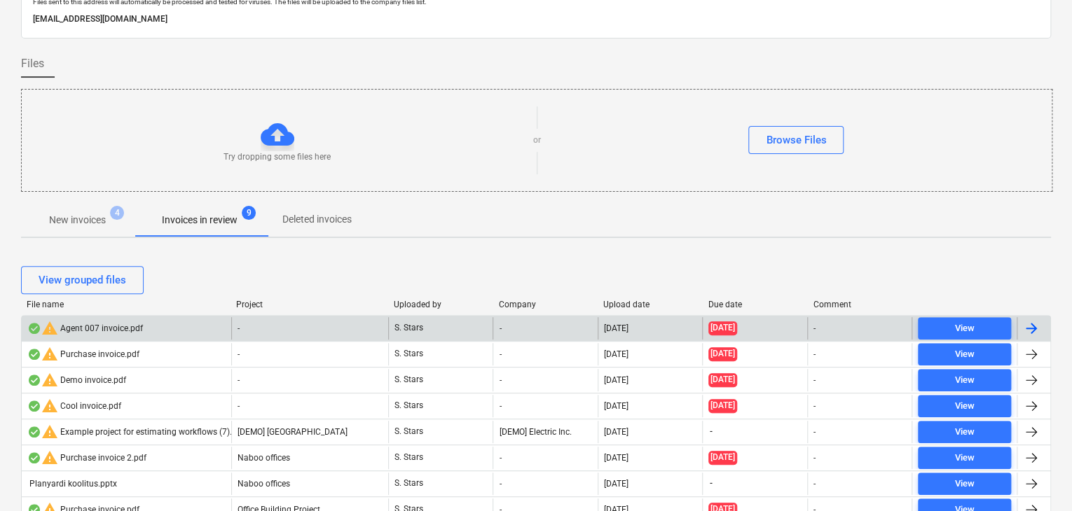
scroll to position [93, 0]
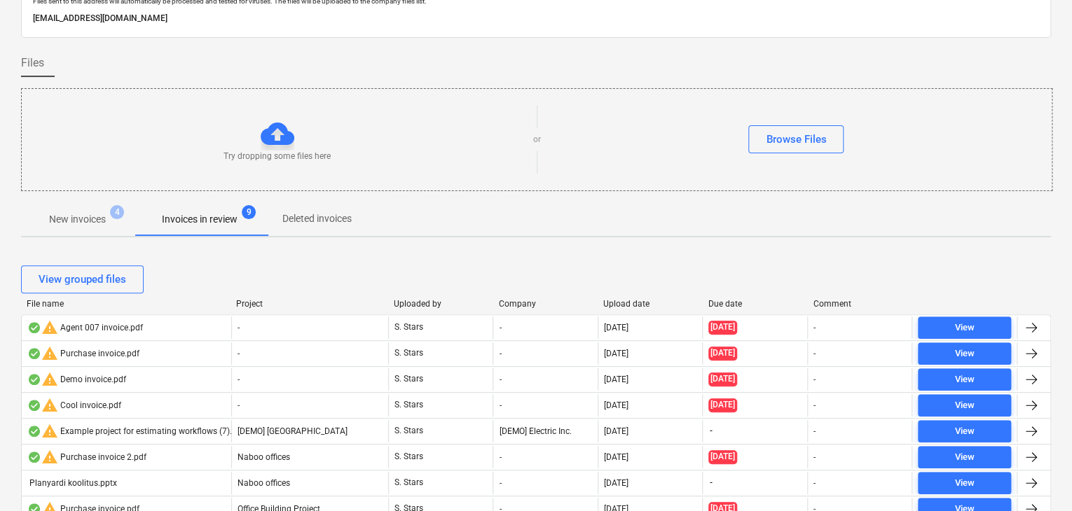
click at [70, 207] on span "New invoices 4" at bounding box center [77, 219] width 113 height 25
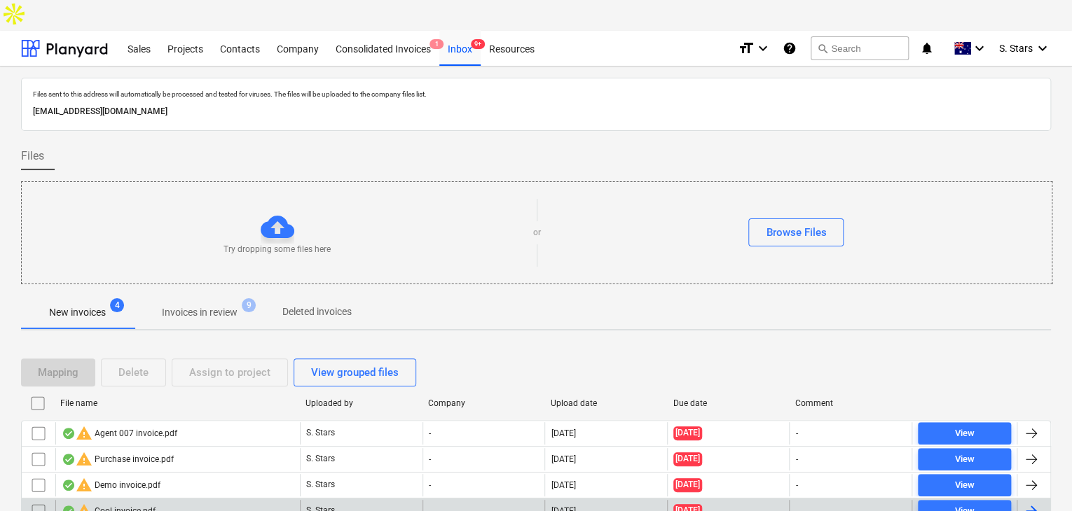
click at [163, 500] on div "warning Cool invoice.pdf" at bounding box center [177, 511] width 244 height 22
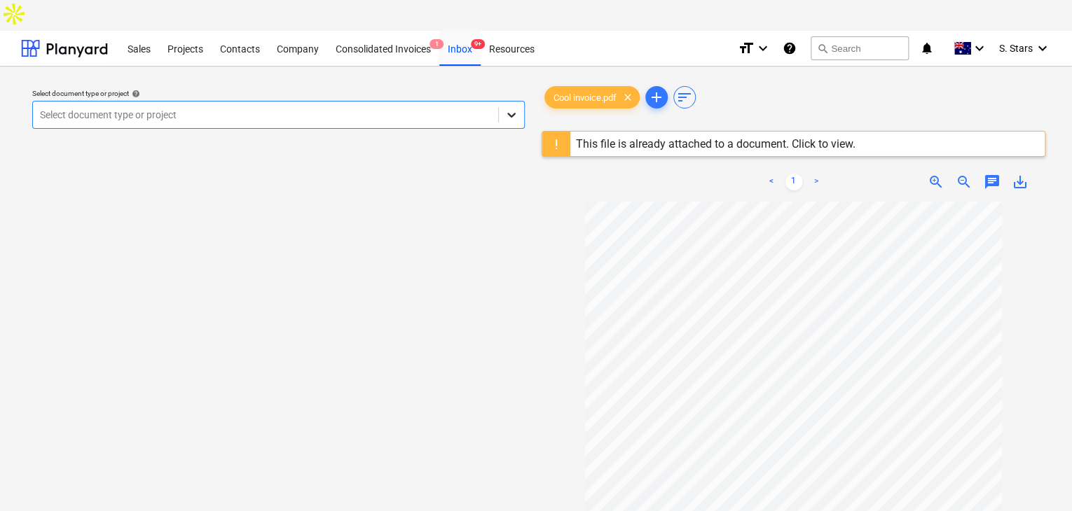
drag, startPoint x: 518, startPoint y: 90, endPoint x: 502, endPoint y: 92, distance: 16.2
click at [518, 102] on div at bounding box center [511, 114] width 25 height 25
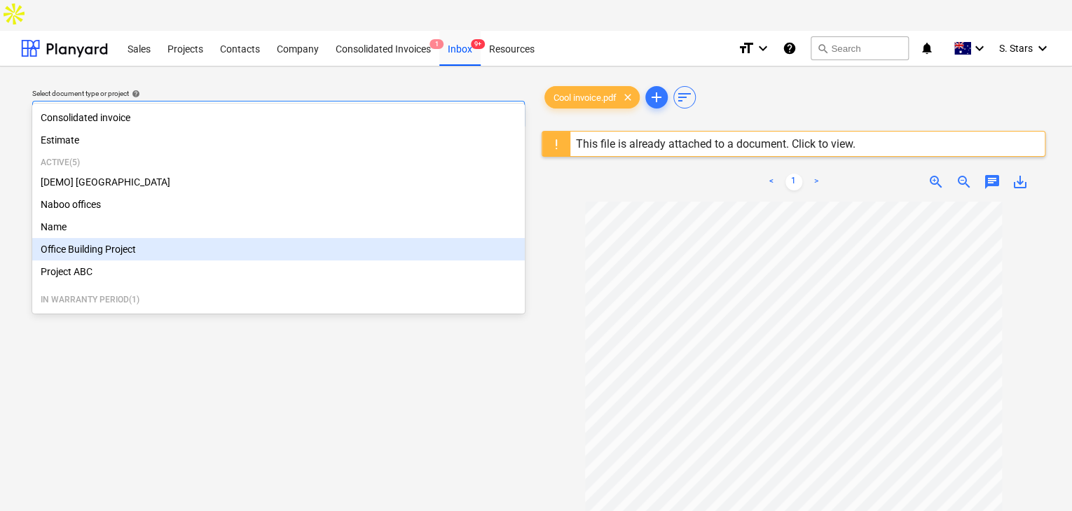
click at [118, 254] on div "Office Building Project" at bounding box center [278, 249] width 492 height 22
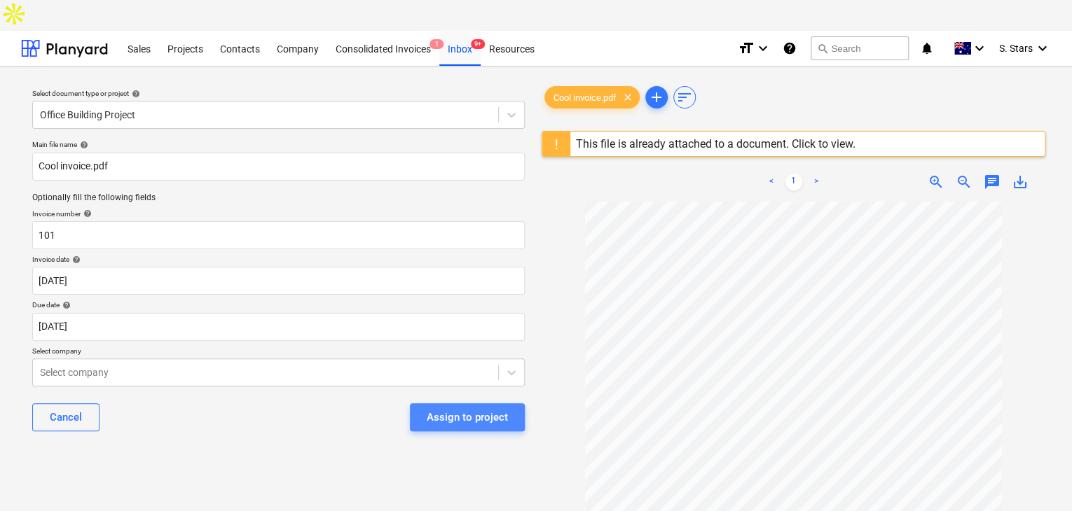
click at [503, 403] on button "Assign to project" at bounding box center [467, 417] width 115 height 28
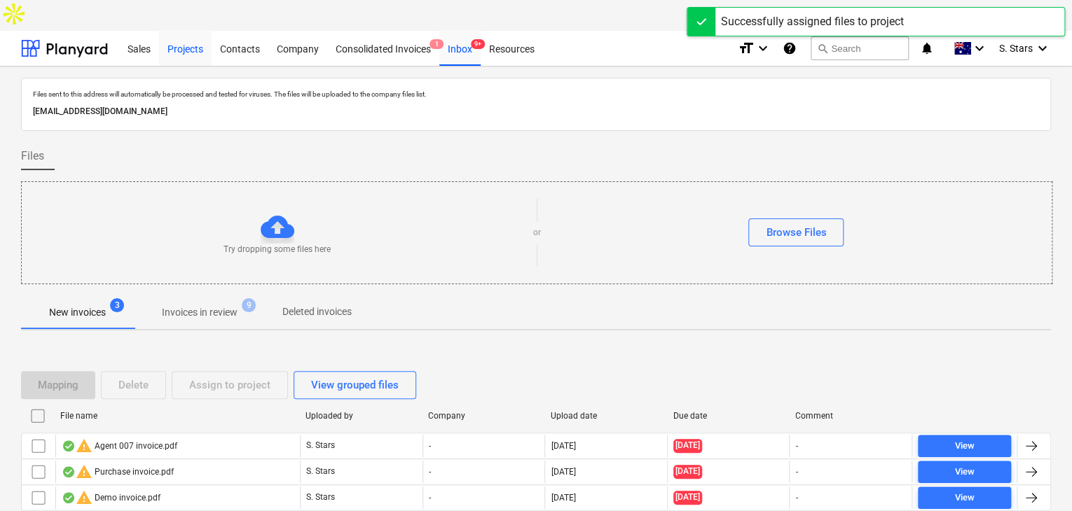
click at [191, 30] on div "Projects" at bounding box center [185, 48] width 53 height 36
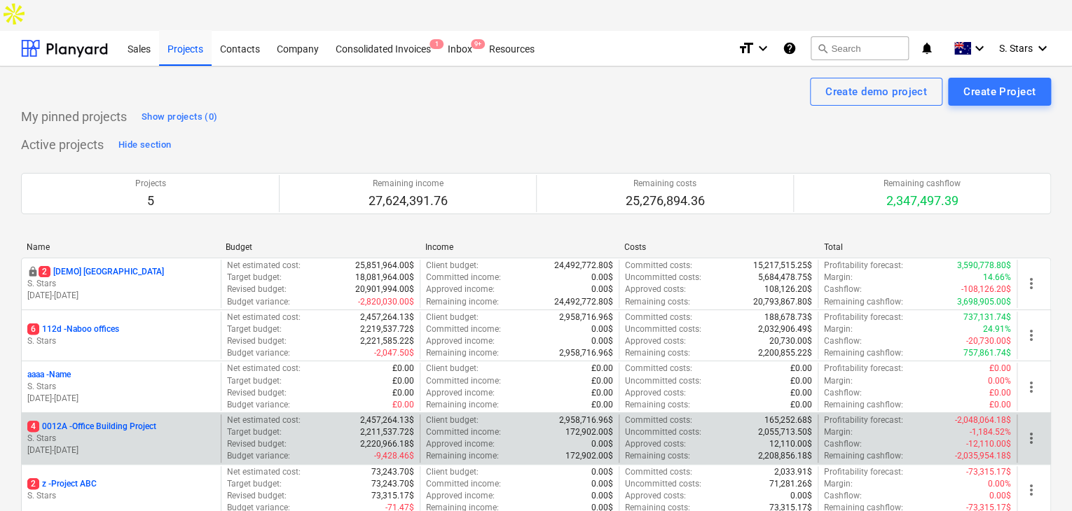
click at [115, 433] on p "S. Stars" at bounding box center [121, 439] width 188 height 12
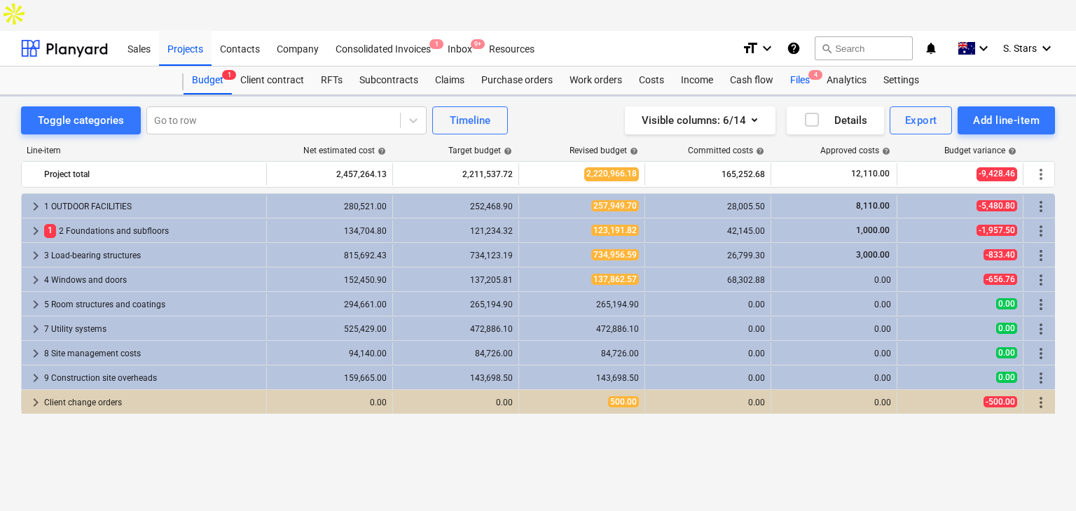
click at [801, 67] on div "Files 4" at bounding box center [800, 81] width 36 height 28
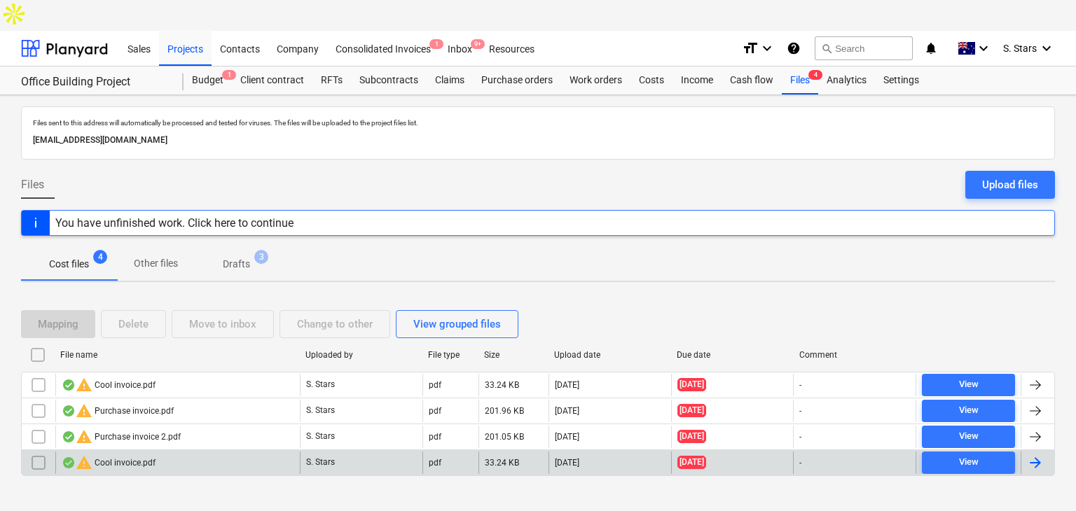
click at [121, 455] on div "warning Cool invoice.pdf" at bounding box center [109, 463] width 94 height 17
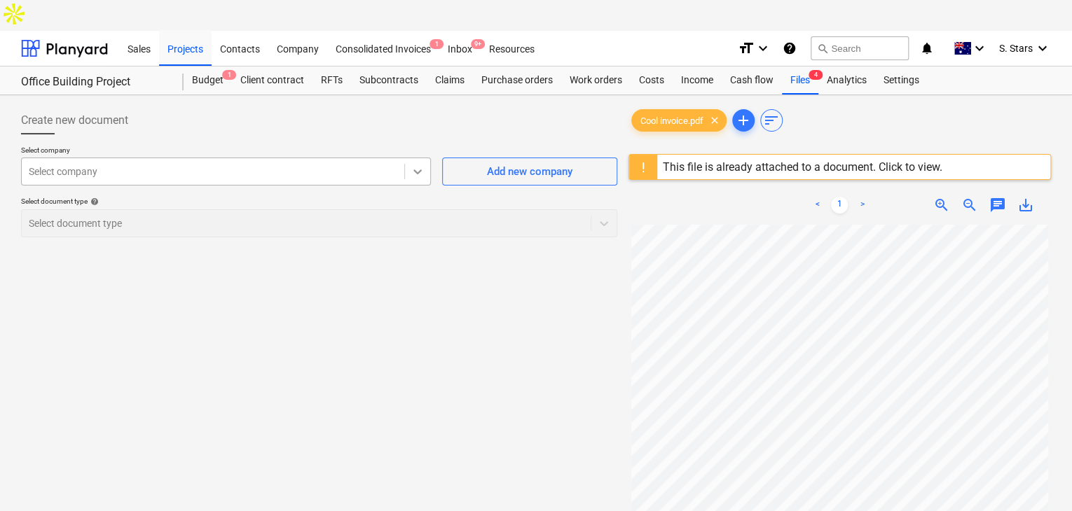
click at [424, 165] on icon at bounding box center [417, 172] width 14 height 14
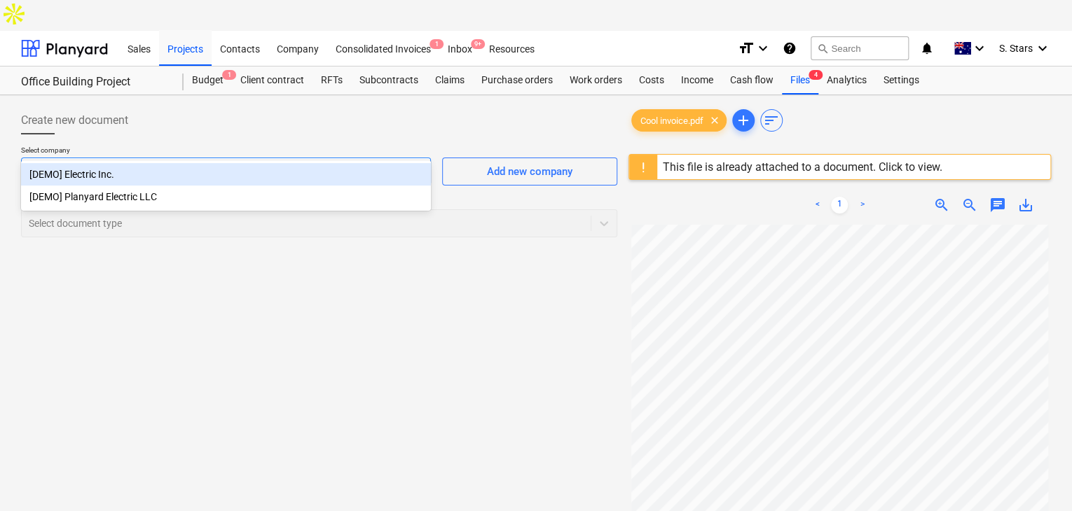
click at [216, 181] on div "[DEMO] Electric Inc." at bounding box center [226, 174] width 410 height 22
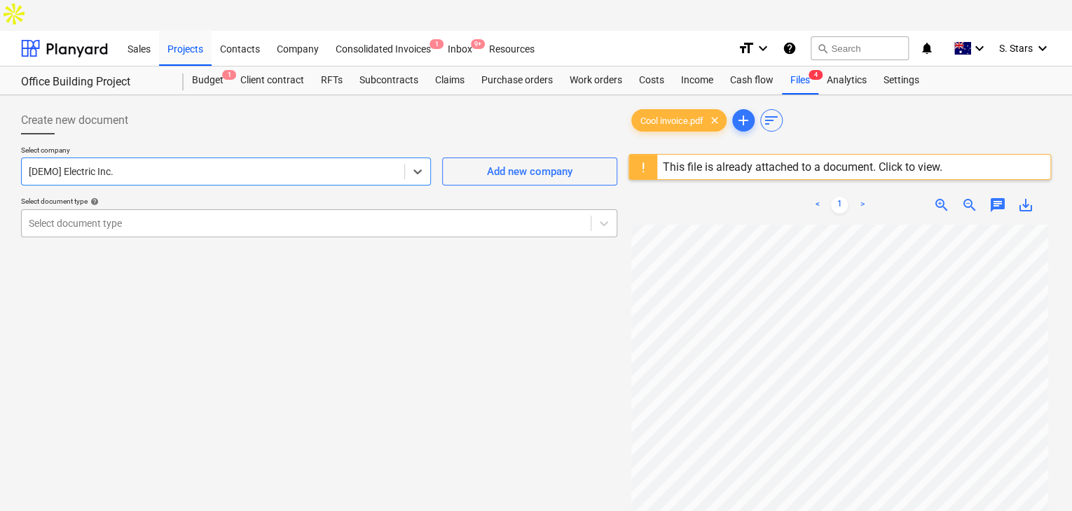
click at [365, 216] on div at bounding box center [306, 223] width 555 height 14
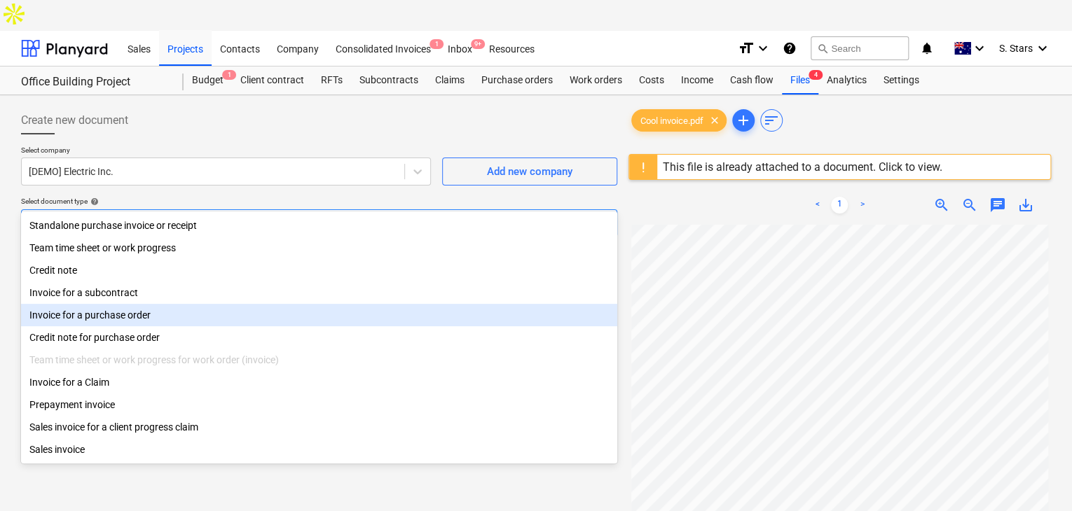
click at [138, 319] on div "Invoice for a purchase order" at bounding box center [319, 315] width 596 height 22
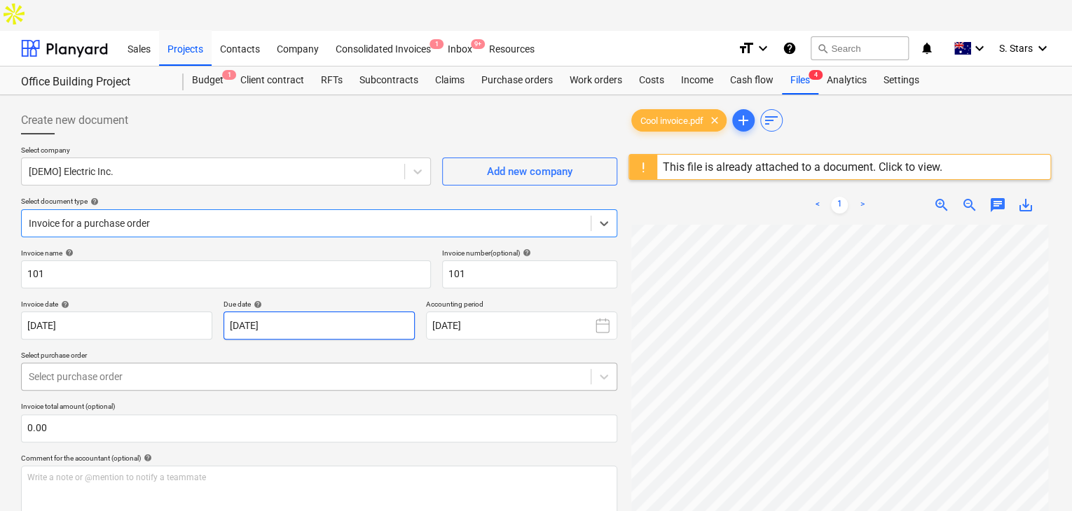
click at [324, 345] on body "Sales Projects Contacts Company Consolidated Invoices 1 Inbox 9+ Resources form…" at bounding box center [536, 271] width 1072 height 542
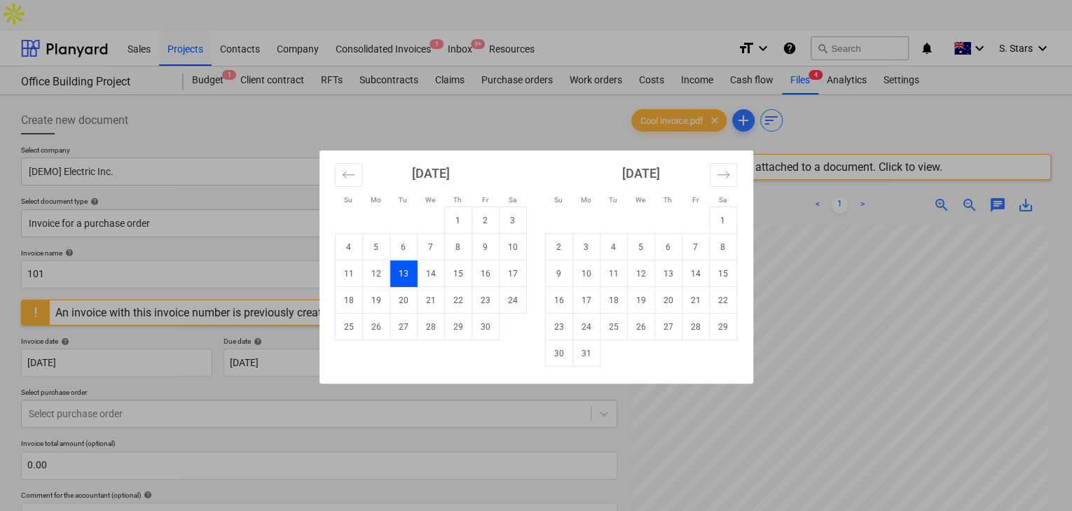
click at [488, 85] on div "Su Mo Tu We Th Fr Sa Su Mo Tu We Th Fr Sa [DATE] 1 2 3 4 5 6 7 8 9 10 11 12 13 …" at bounding box center [536, 255] width 1072 height 511
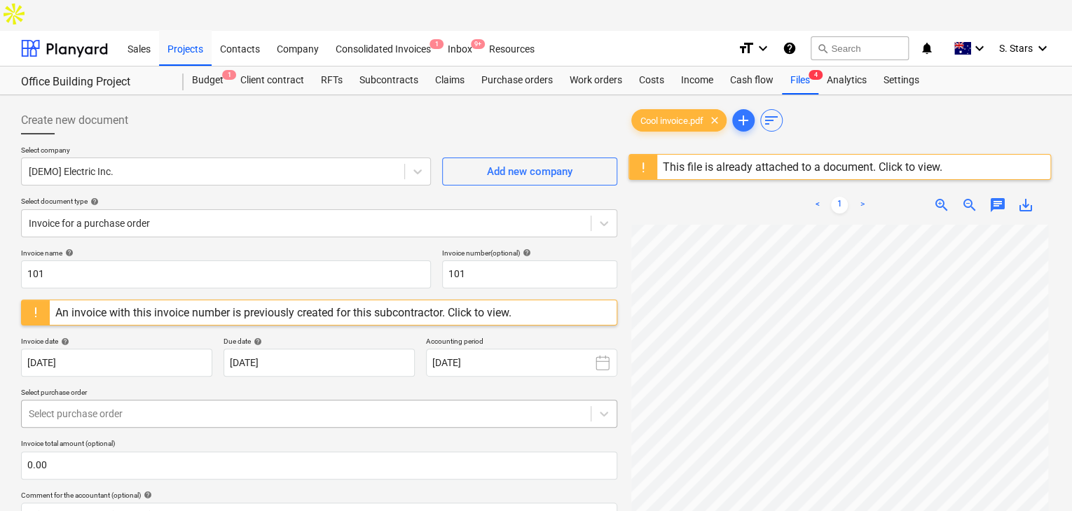
click at [167, 407] on div at bounding box center [306, 414] width 555 height 14
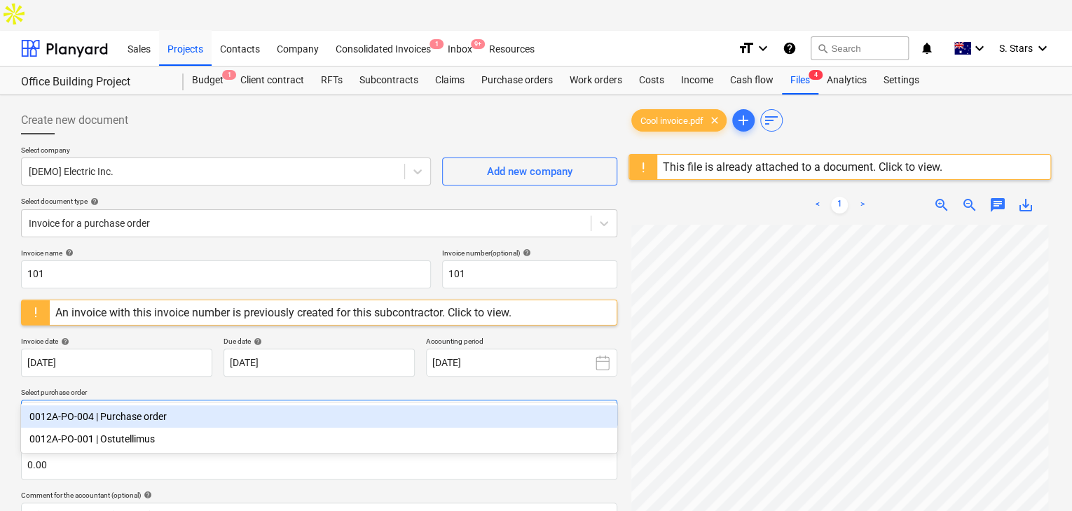
click at [68, 416] on div "0012A-PO-004 | Purchase order" at bounding box center [319, 417] width 596 height 22
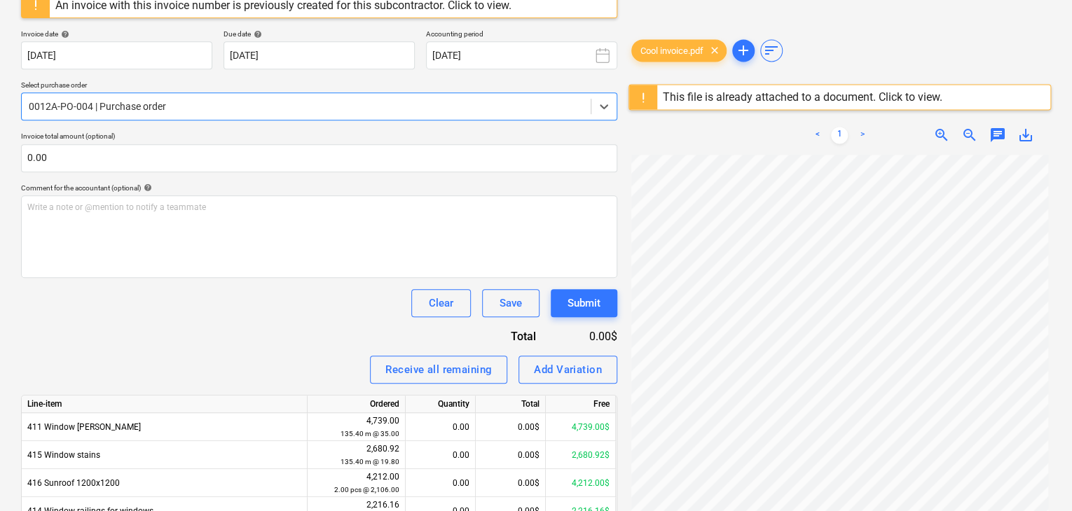
scroll to position [403, 0]
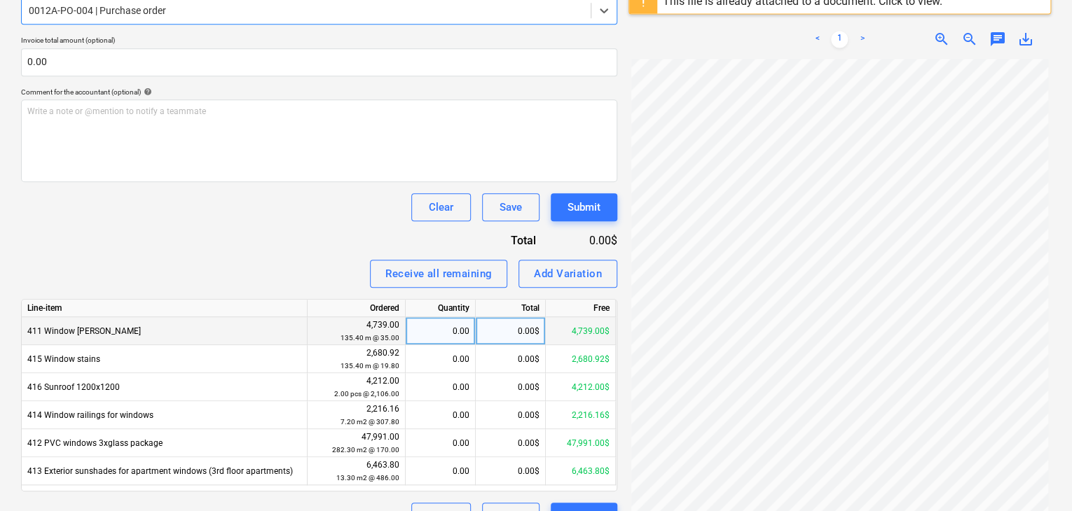
click at [526, 317] on div "0.00$" at bounding box center [511, 331] width 70 height 28
type input "1000"
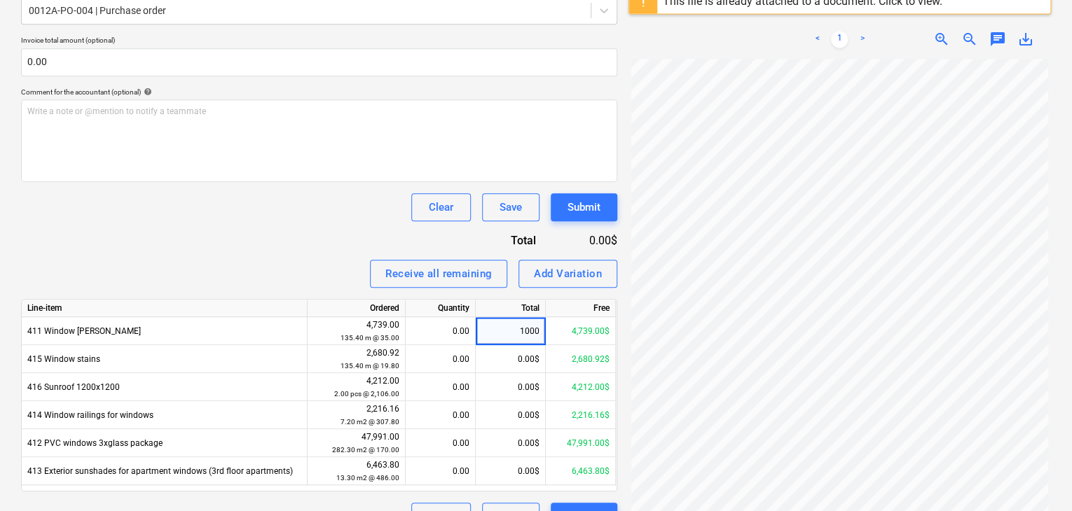
click at [296, 191] on div "Invoice name help 101 Invoice number (optional) help 101 An invoice with this i…" at bounding box center [319, 188] width 596 height 686
click at [572, 198] on div "Submit" at bounding box center [583, 207] width 33 height 18
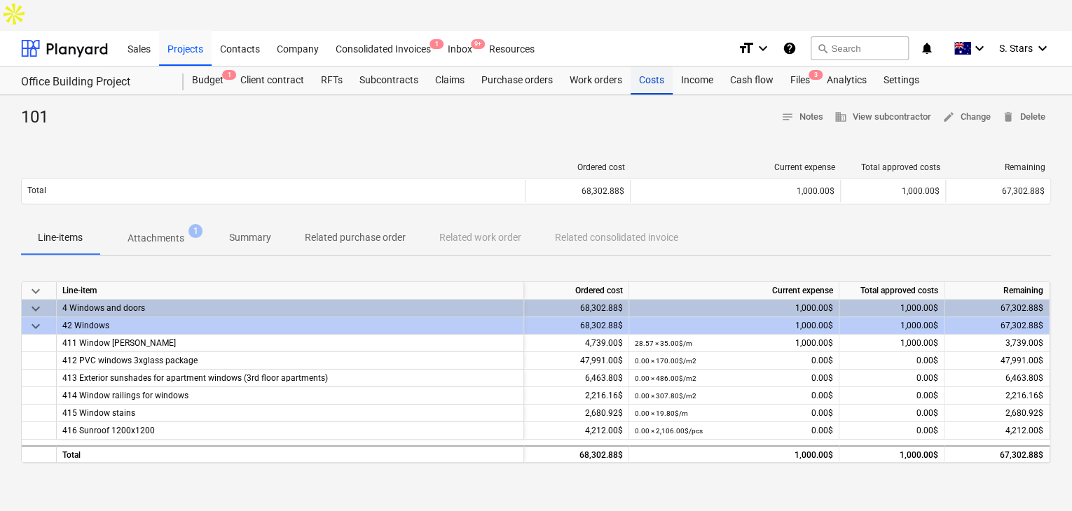
click at [653, 67] on div "Costs" at bounding box center [651, 81] width 42 height 28
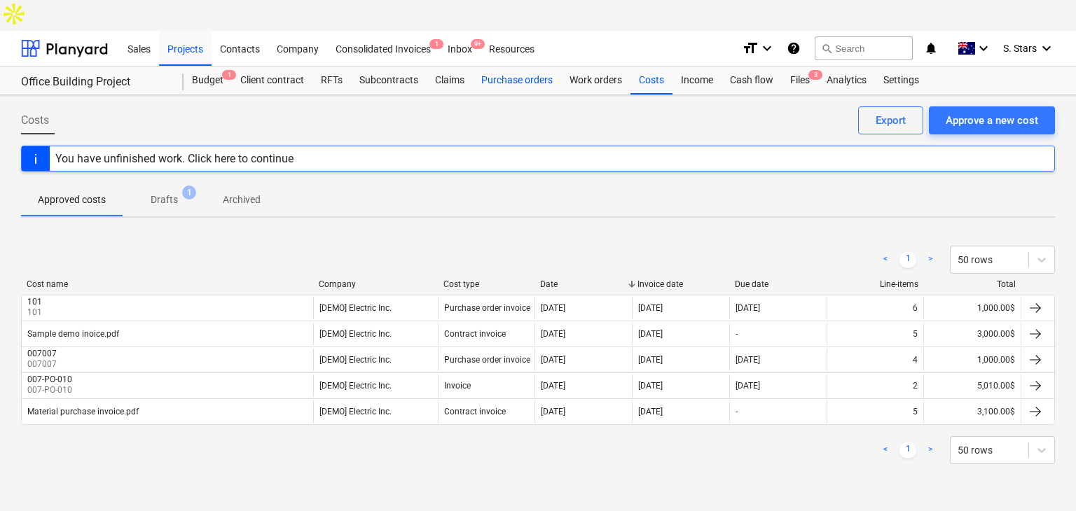
click at [509, 67] on div "Purchase orders" at bounding box center [517, 81] width 88 height 28
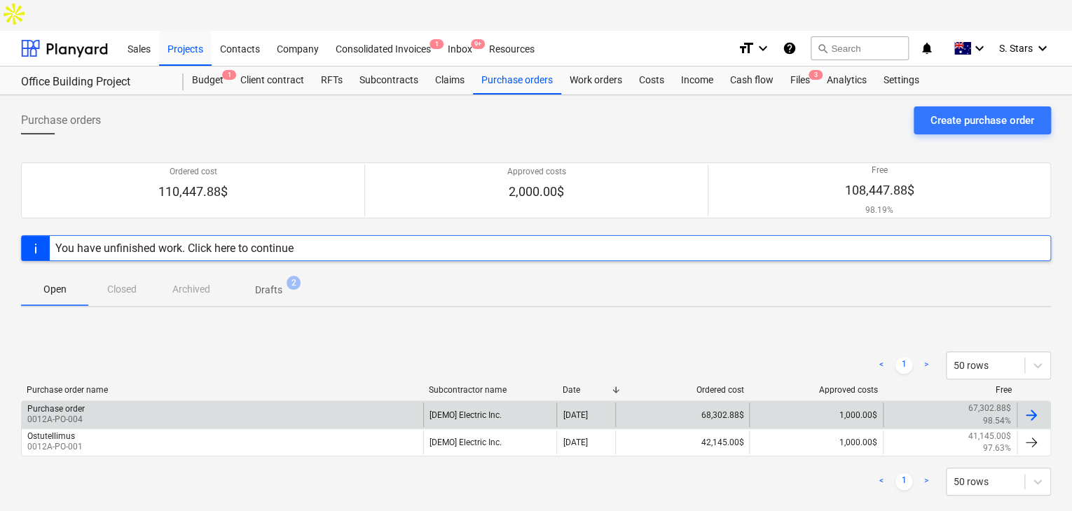
click at [313, 403] on div "Purchase order 0012A-PO-004" at bounding box center [222, 415] width 401 height 24
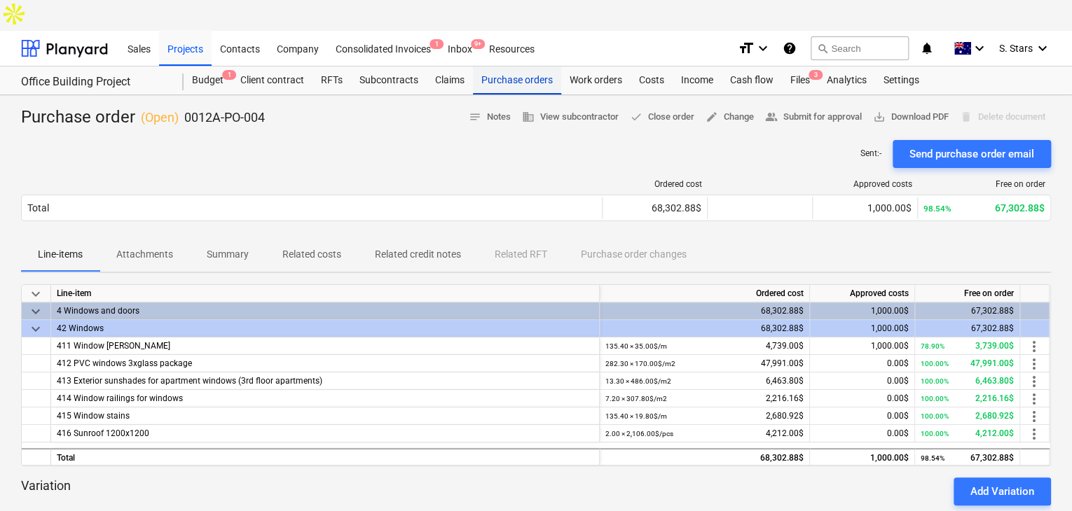
click at [521, 67] on div "Purchase orders" at bounding box center [517, 81] width 88 height 28
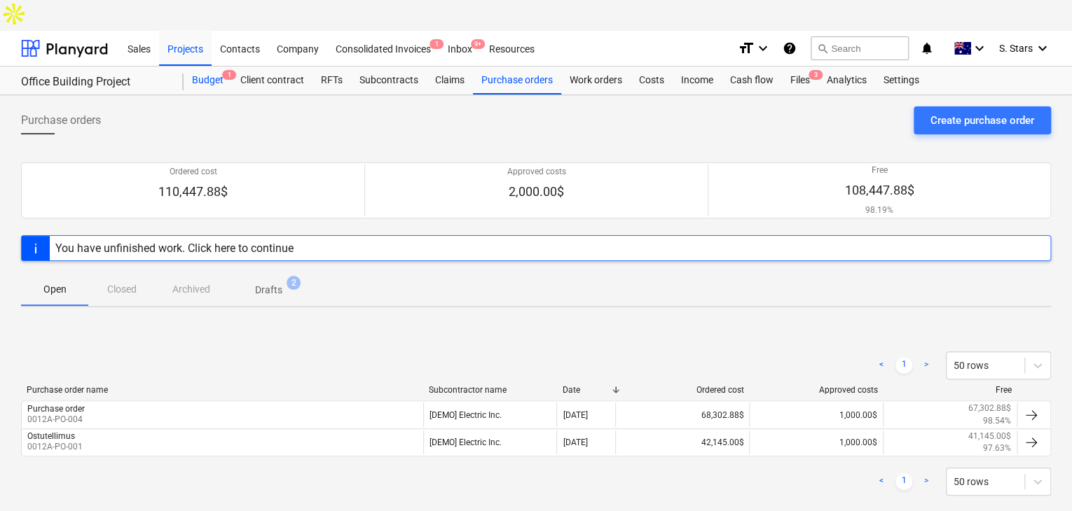
click at [198, 67] on div "Budget 1" at bounding box center [208, 81] width 48 height 28
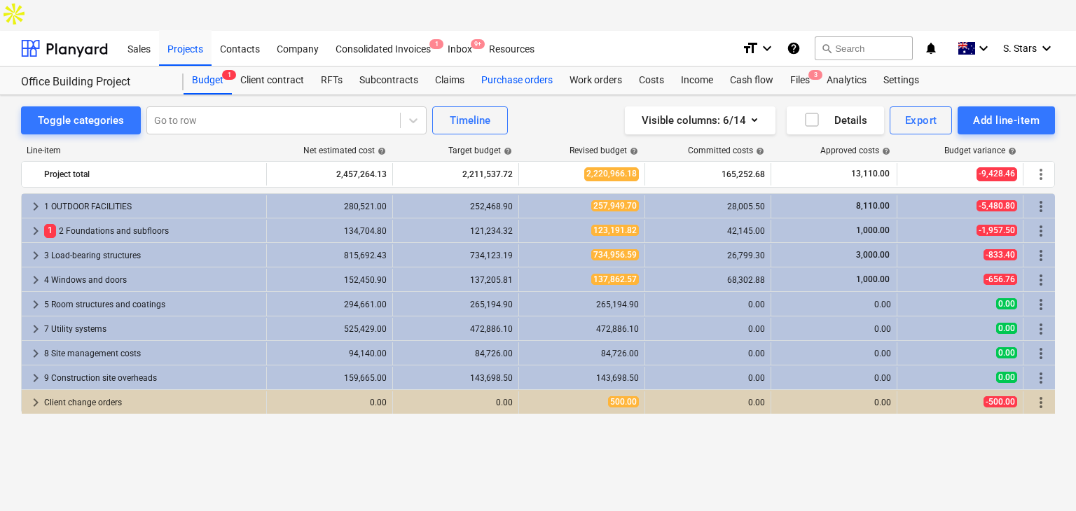
click at [511, 67] on div "Purchase orders" at bounding box center [517, 81] width 88 height 28
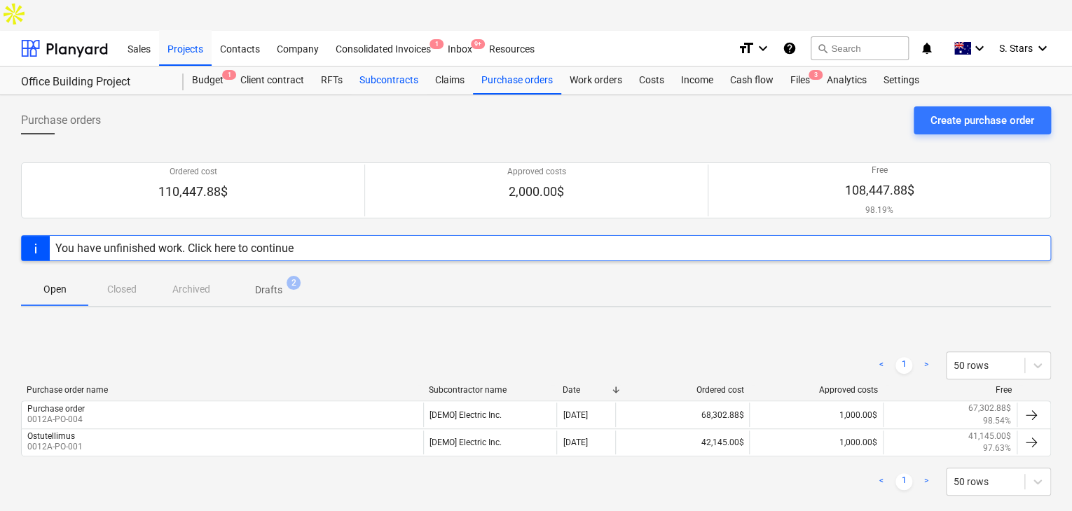
click at [375, 67] on div "Subcontracts" at bounding box center [389, 81] width 76 height 28
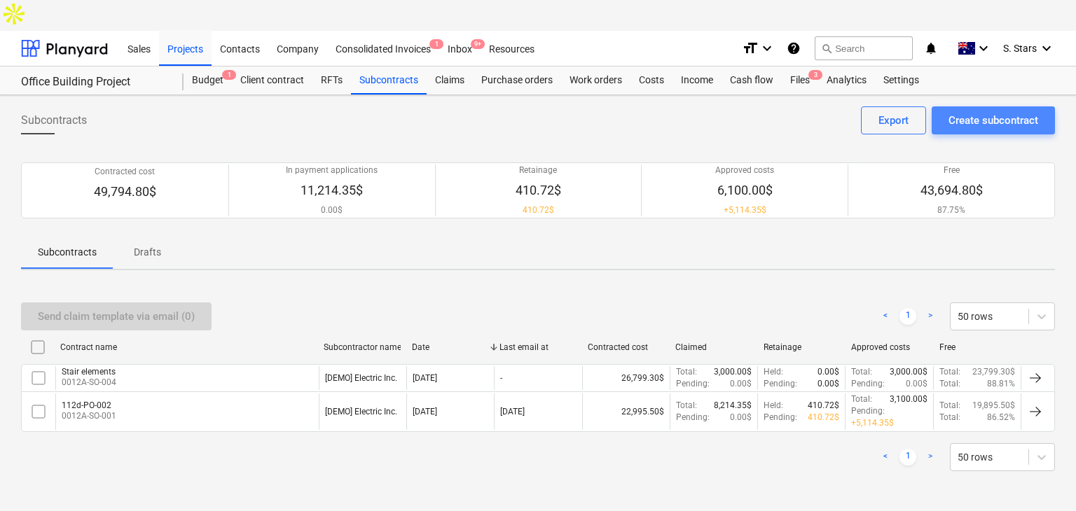
click at [983, 106] on button "Create subcontract" at bounding box center [993, 120] width 123 height 28
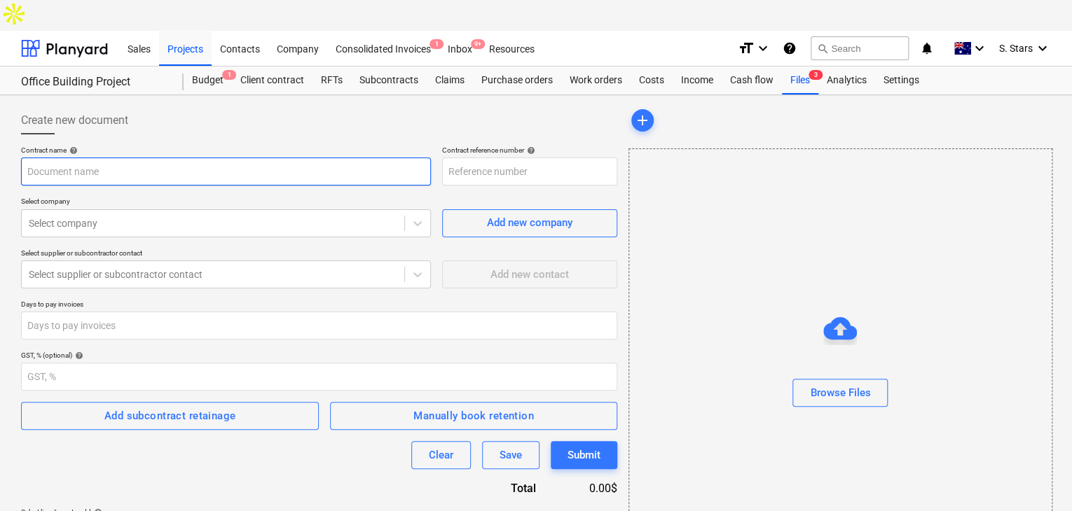
type input "0012A-SO-005"
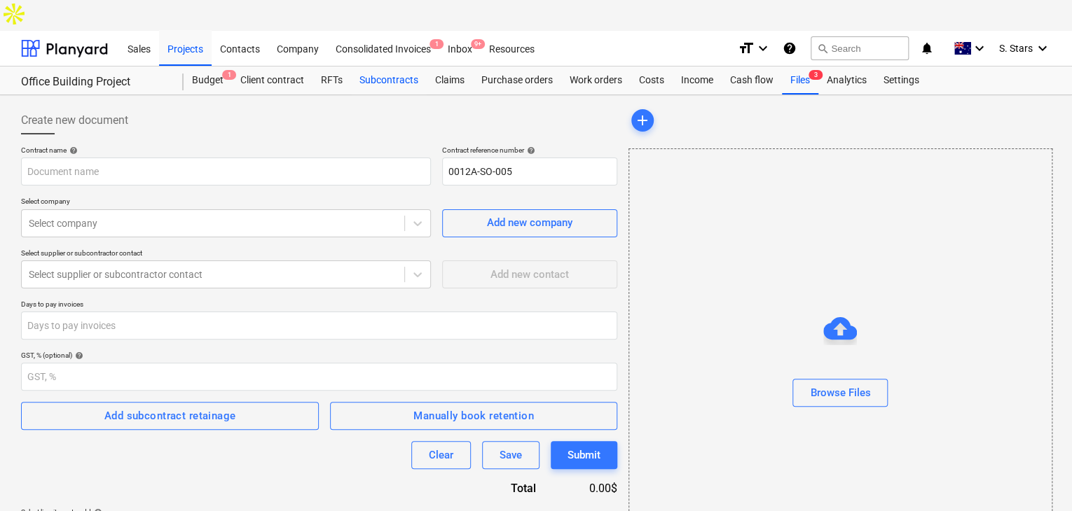
click at [401, 67] on div "Subcontracts" at bounding box center [389, 81] width 76 height 28
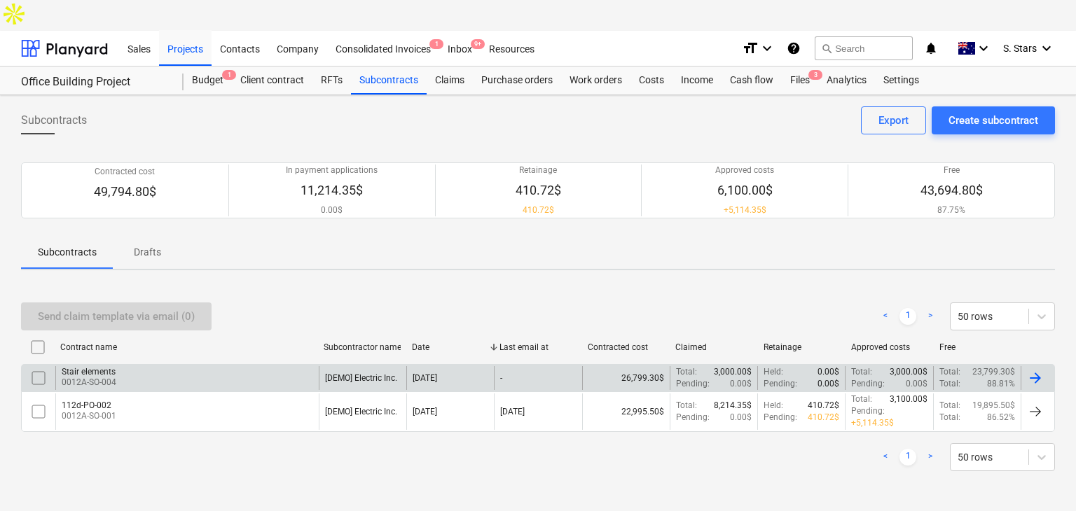
click at [37, 367] on input "checkbox" at bounding box center [38, 378] width 22 height 22
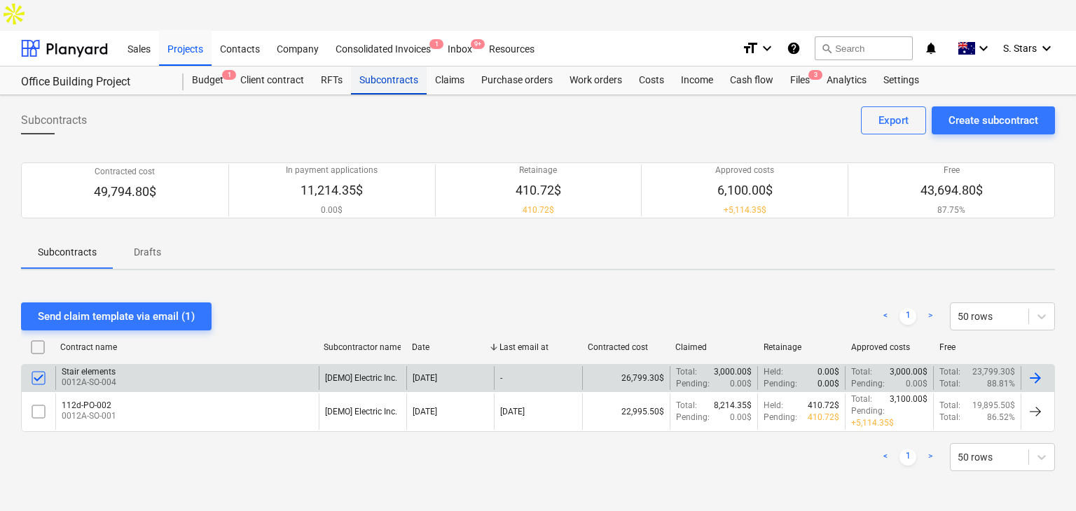
click at [394, 67] on div "Subcontracts" at bounding box center [389, 81] width 76 height 28
click at [118, 366] on div "Stair elements 0012A-SO-004" at bounding box center [186, 378] width 263 height 24
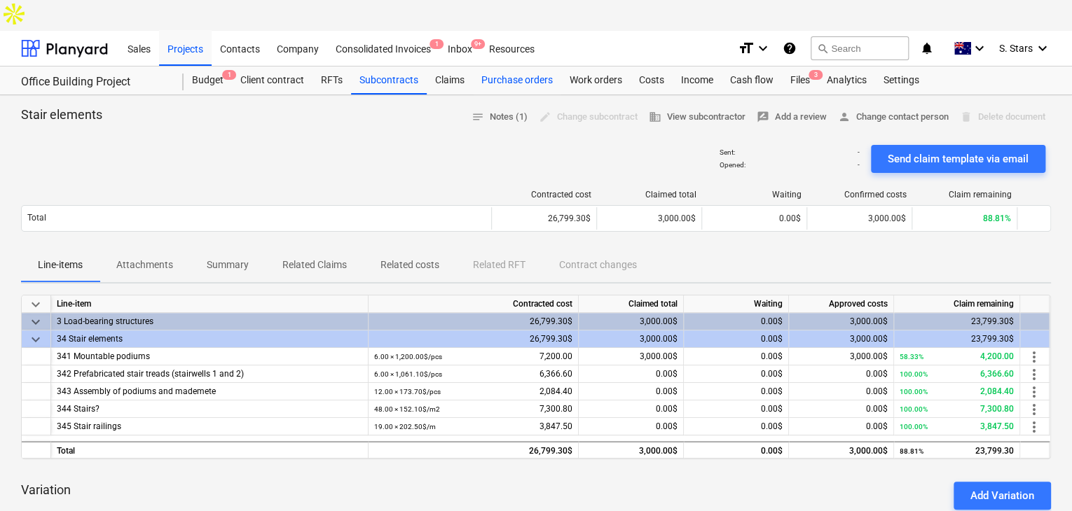
click at [531, 67] on div "Purchase orders" at bounding box center [517, 81] width 88 height 28
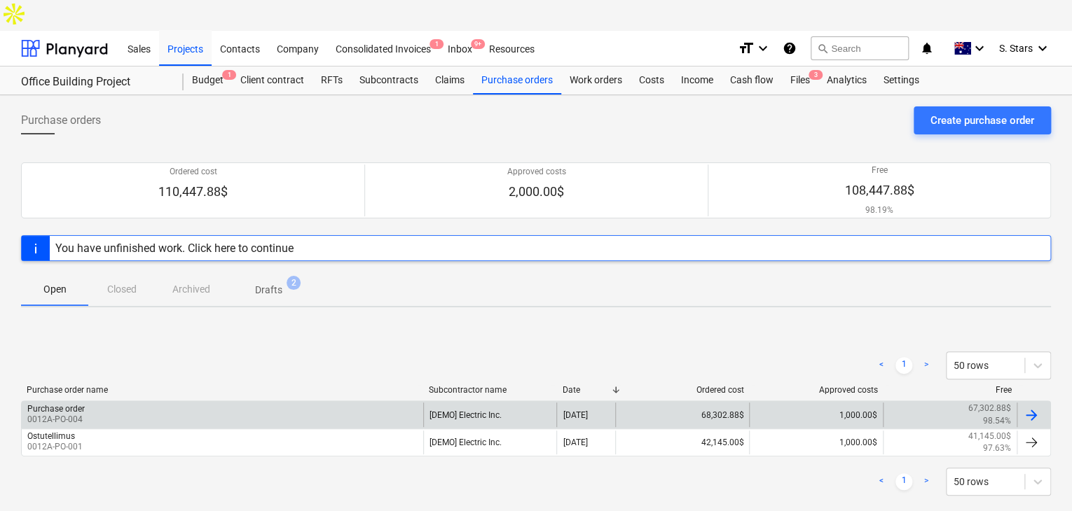
click at [148, 403] on div "Purchase order 0012A-PO-004" at bounding box center [222, 415] width 401 height 24
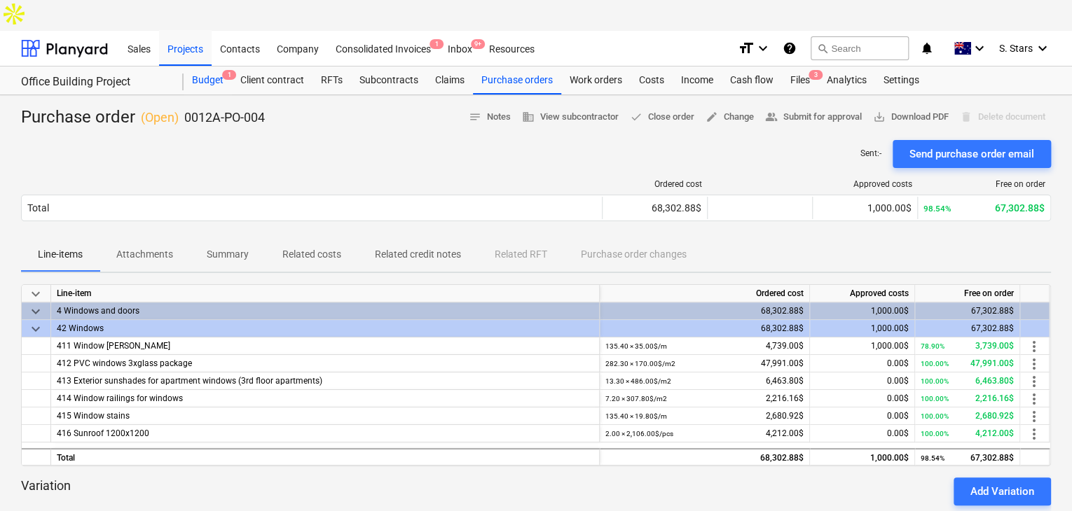
click at [215, 67] on div "Budget 1" at bounding box center [208, 81] width 48 height 28
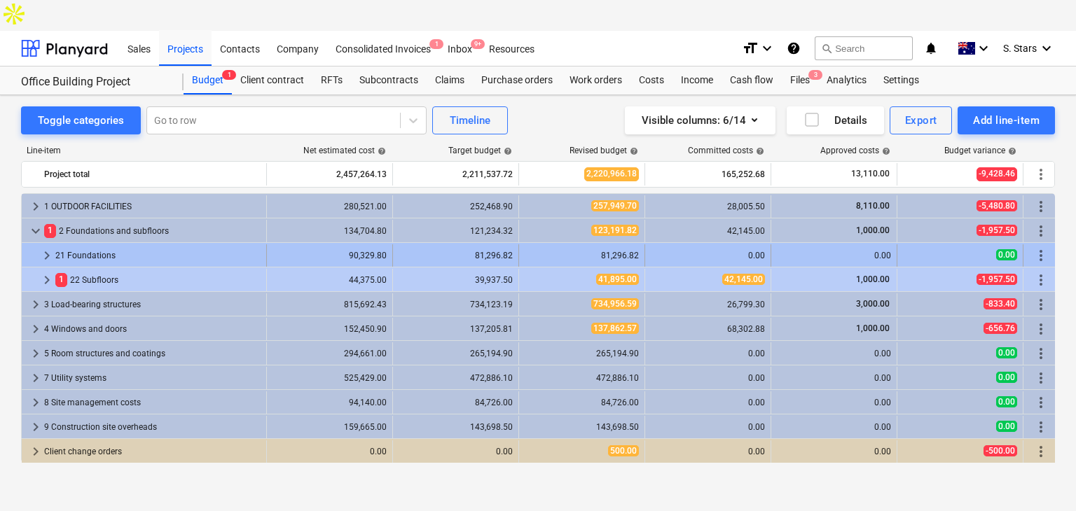
click at [207, 244] on div "21 Foundations" at bounding box center [157, 255] width 205 height 22
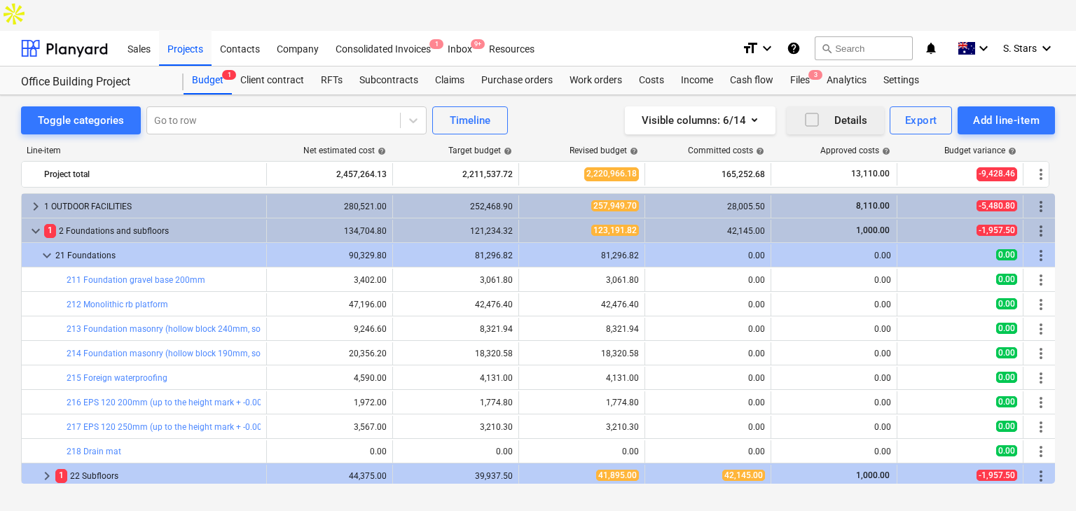
click at [810, 111] on icon "button" at bounding box center [811, 119] width 17 height 17
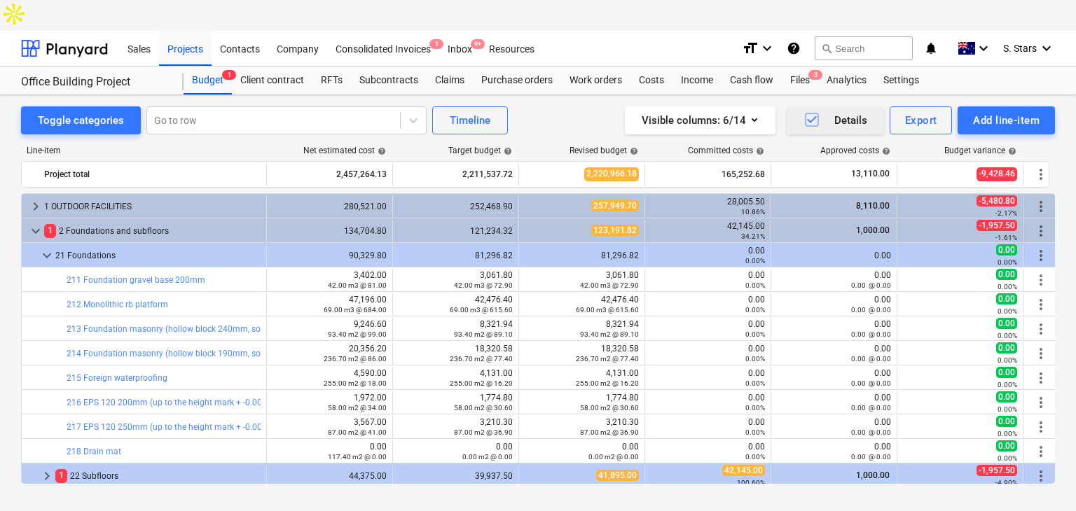
click at [810, 111] on icon "button" at bounding box center [811, 119] width 17 height 17
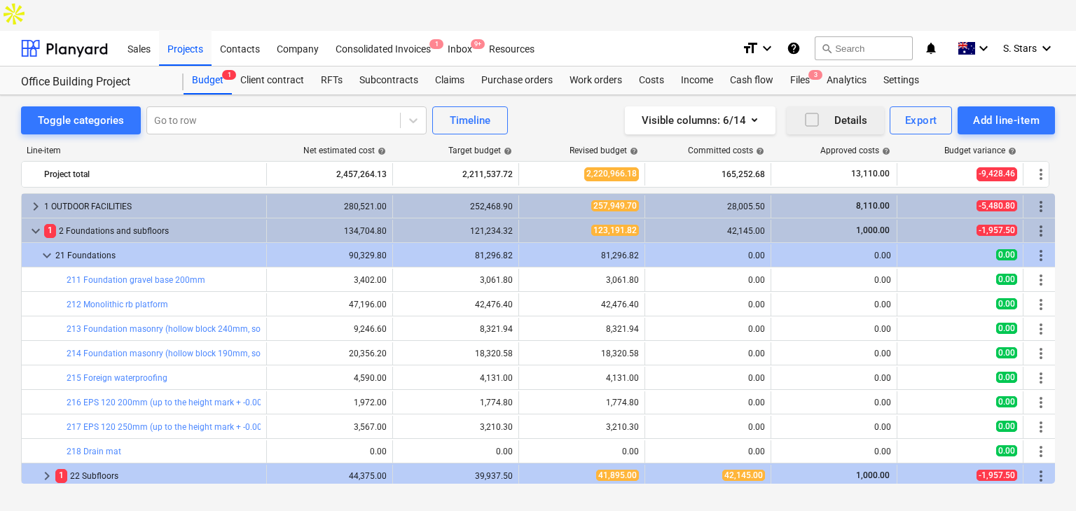
click at [794, 40] on icon "help" at bounding box center [794, 48] width 14 height 17
click at [165, 30] on div "Projects" at bounding box center [185, 48] width 53 height 36
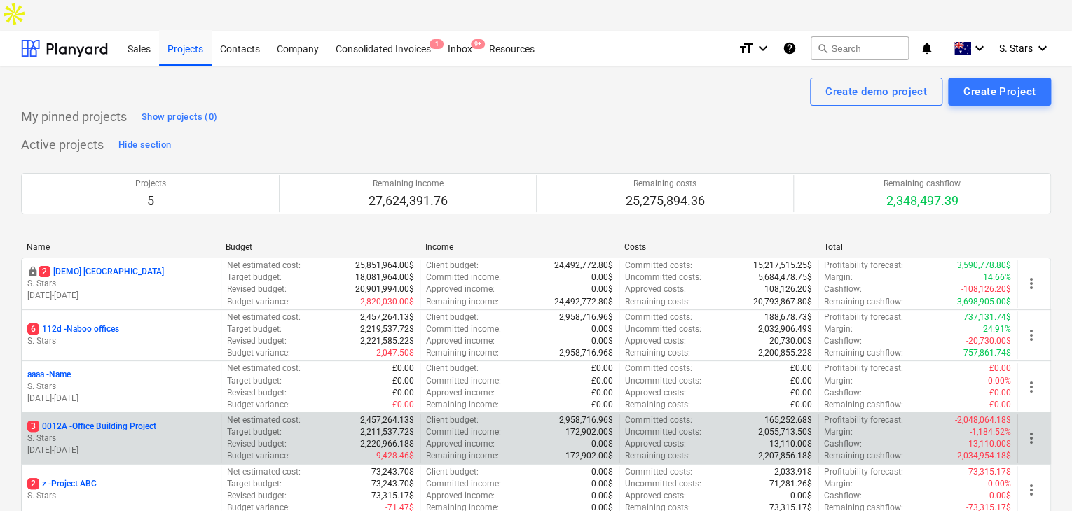
click at [99, 433] on p "S. Stars" at bounding box center [121, 439] width 188 height 12
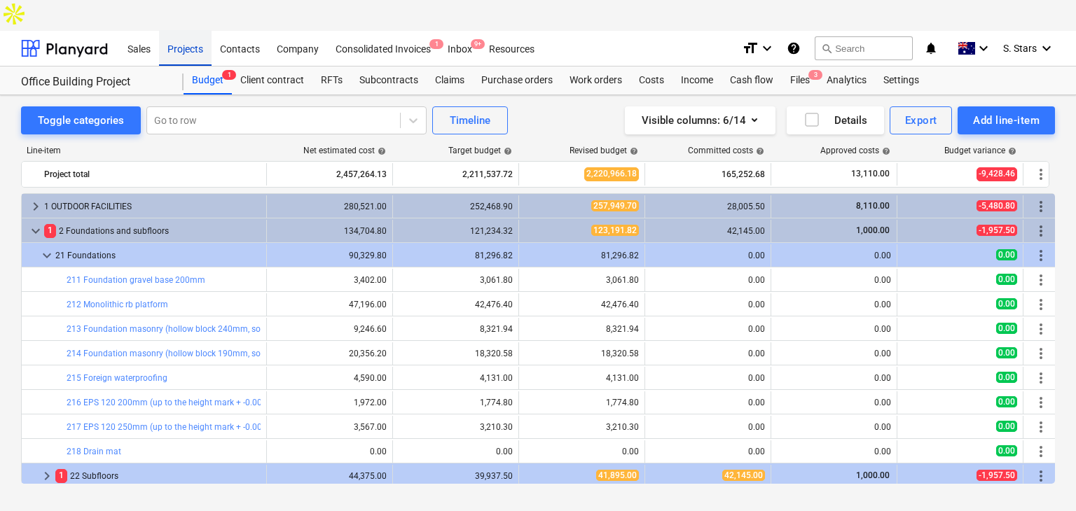
click at [186, 30] on div "Projects" at bounding box center [185, 48] width 53 height 36
